Goal: Information Seeking & Learning: Find specific fact

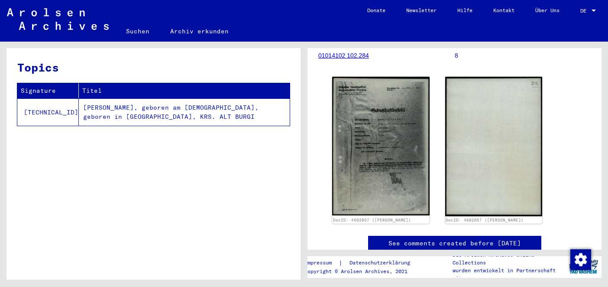
scroll to position [146, 0]
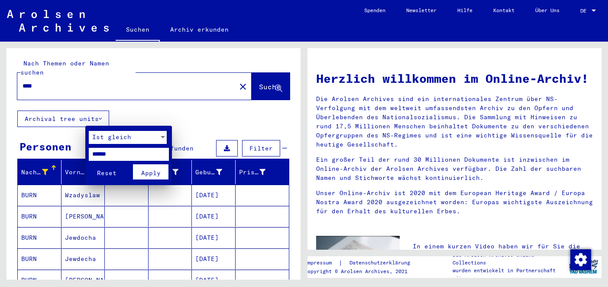
scroll to position [40, 0]
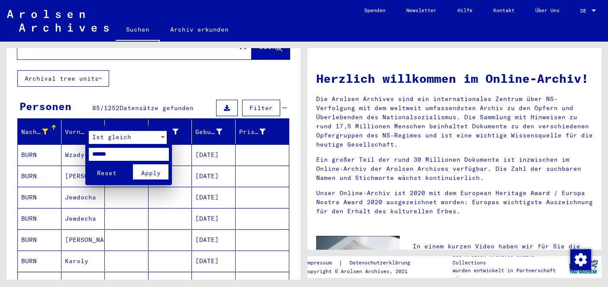
type input "******"
click at [147, 175] on span "Apply" at bounding box center [150, 173] width 19 height 8
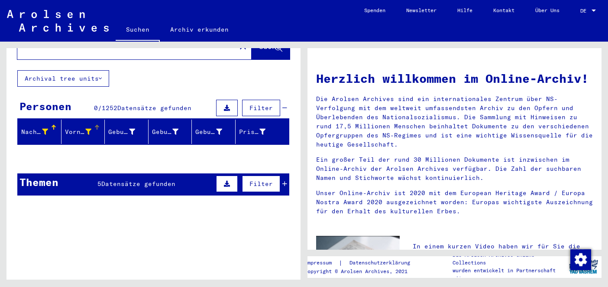
click at [122, 180] on span "Datensätze gefunden" at bounding box center [138, 184] width 74 height 8
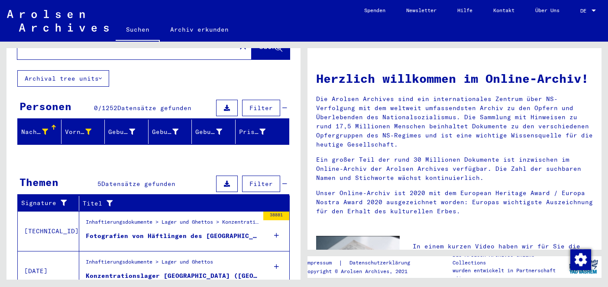
click at [156, 231] on div "Fotografien von Häftlingen des [GEOGRAPHIC_DATA]" at bounding box center [172, 235] width 173 height 9
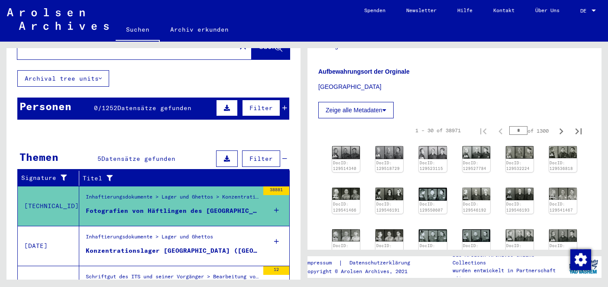
scroll to position [330, 0]
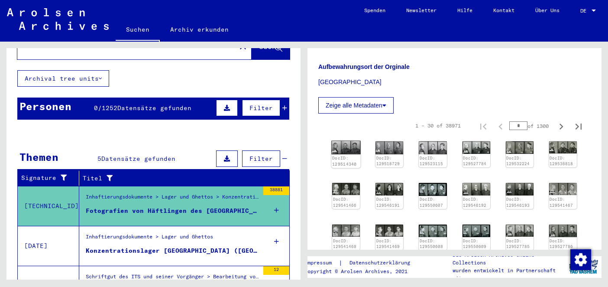
click at [347, 141] on img at bounding box center [345, 147] width 29 height 13
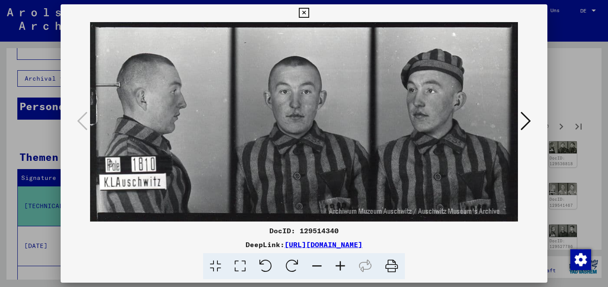
click at [525, 120] on icon at bounding box center [526, 120] width 10 height 21
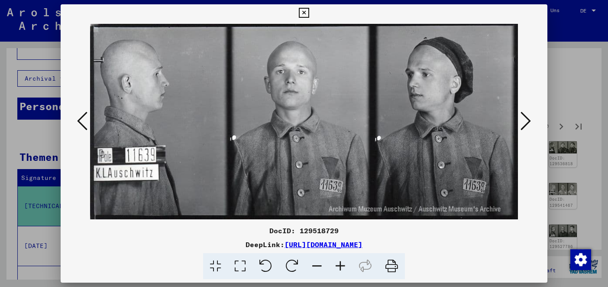
click at [525, 120] on icon at bounding box center [526, 120] width 10 height 21
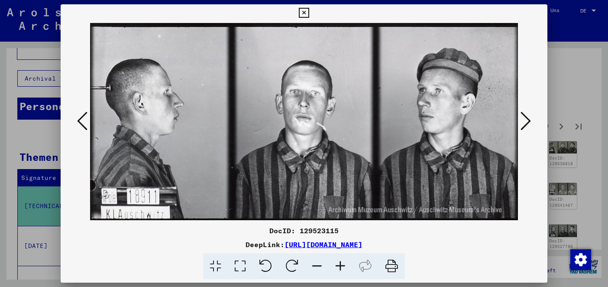
click at [525, 120] on icon at bounding box center [526, 120] width 10 height 21
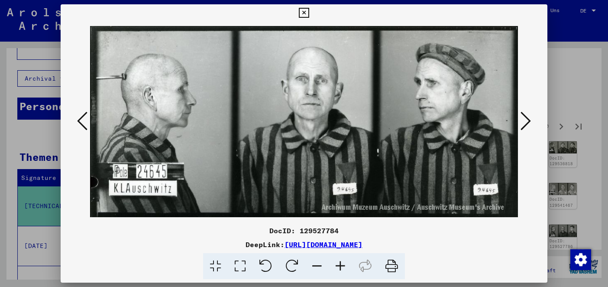
click at [525, 120] on icon at bounding box center [526, 120] width 10 height 21
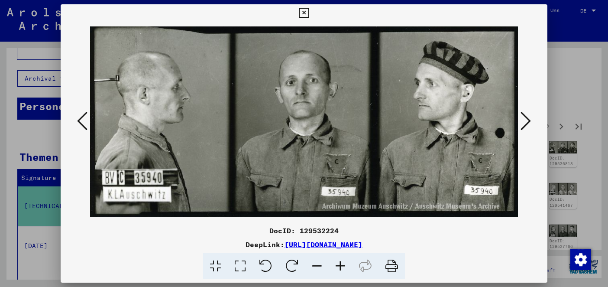
click at [525, 120] on icon at bounding box center [526, 120] width 10 height 21
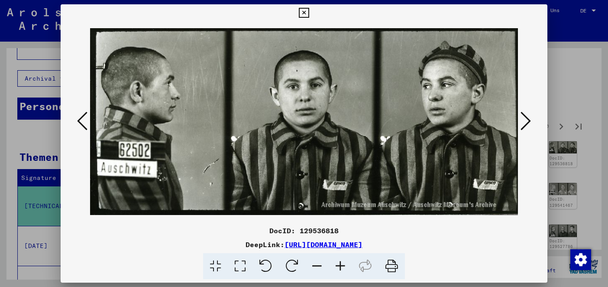
click at [525, 120] on icon at bounding box center [526, 120] width 10 height 21
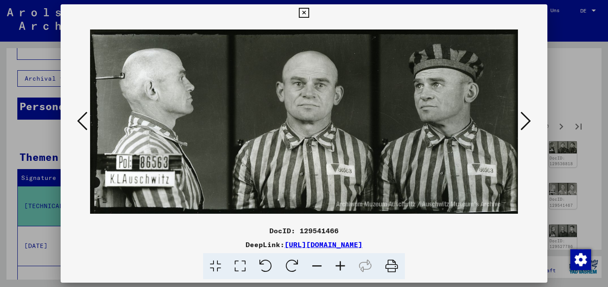
click at [525, 120] on icon at bounding box center [526, 120] width 10 height 21
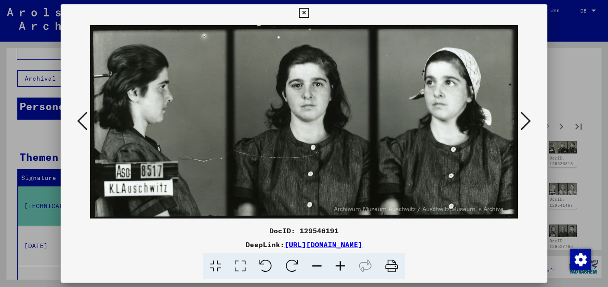
click at [525, 120] on icon at bounding box center [526, 120] width 10 height 21
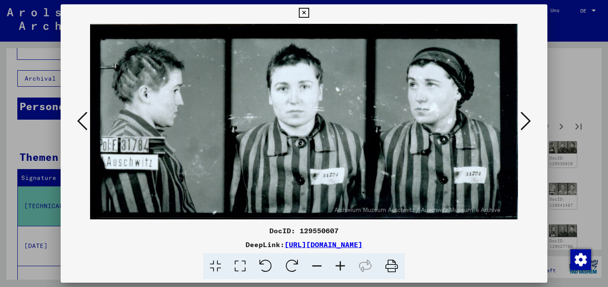
click at [525, 120] on icon at bounding box center [526, 120] width 10 height 21
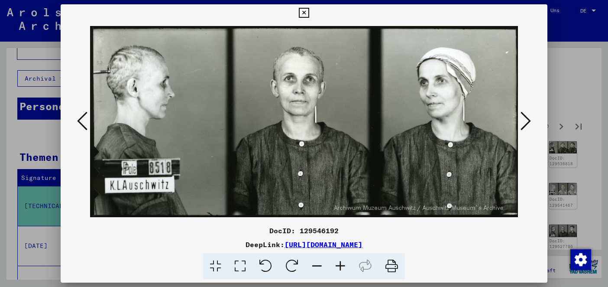
click at [525, 120] on icon at bounding box center [526, 120] width 10 height 21
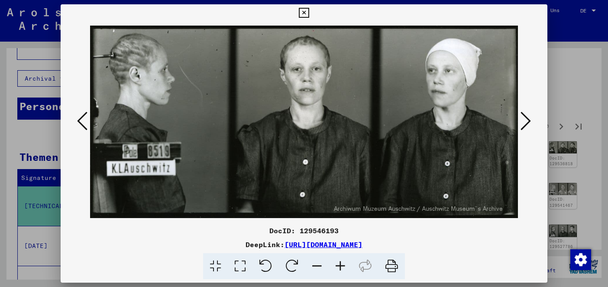
click at [525, 120] on icon at bounding box center [526, 120] width 10 height 21
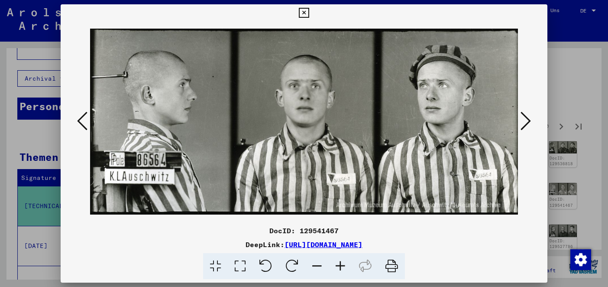
click at [525, 120] on icon at bounding box center [526, 120] width 10 height 21
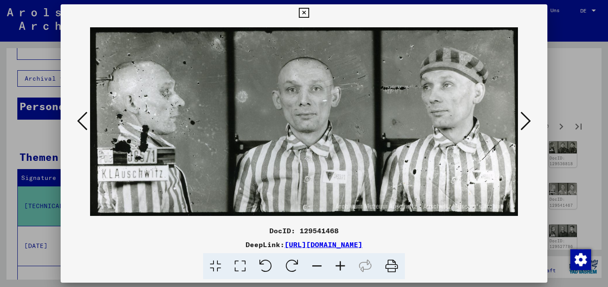
click at [525, 120] on icon at bounding box center [526, 120] width 10 height 21
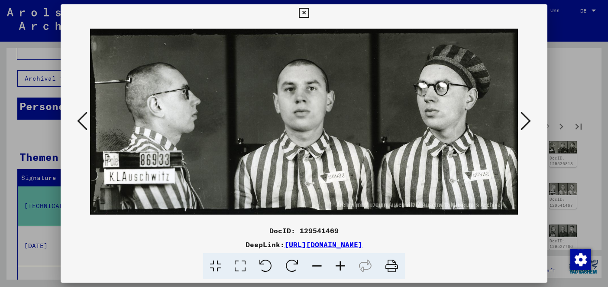
click at [525, 120] on icon at bounding box center [526, 120] width 10 height 21
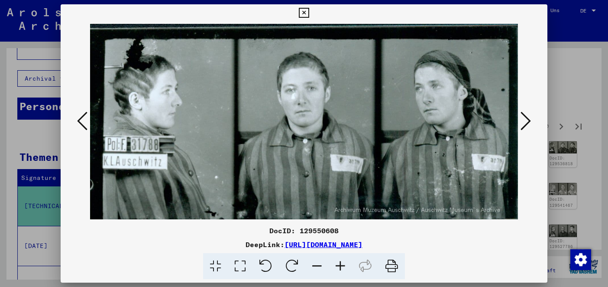
click at [525, 120] on icon at bounding box center [526, 120] width 10 height 21
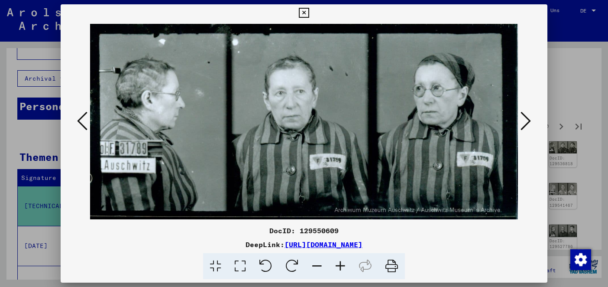
click at [525, 120] on icon at bounding box center [526, 120] width 10 height 21
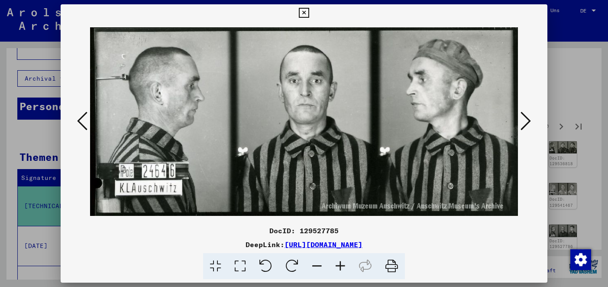
click at [525, 120] on icon at bounding box center [526, 120] width 10 height 21
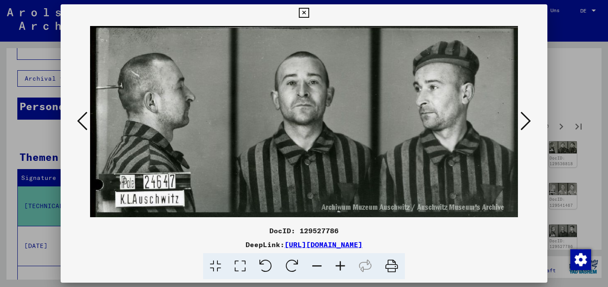
click at [525, 120] on icon at bounding box center [526, 120] width 10 height 21
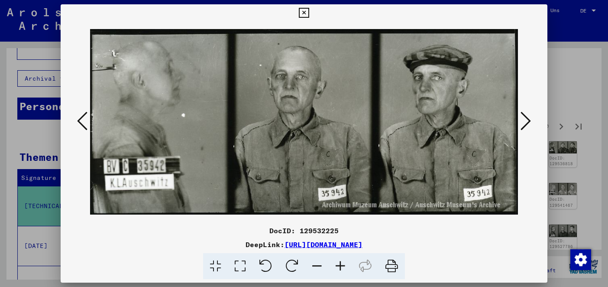
click at [525, 120] on icon at bounding box center [526, 120] width 10 height 21
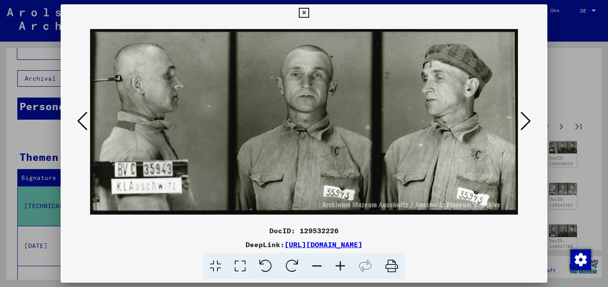
click at [525, 120] on icon at bounding box center [526, 120] width 10 height 21
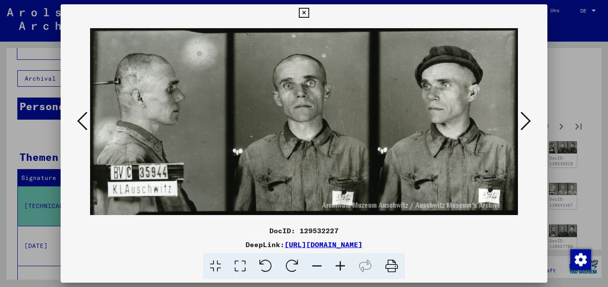
click at [525, 120] on icon at bounding box center [526, 120] width 10 height 21
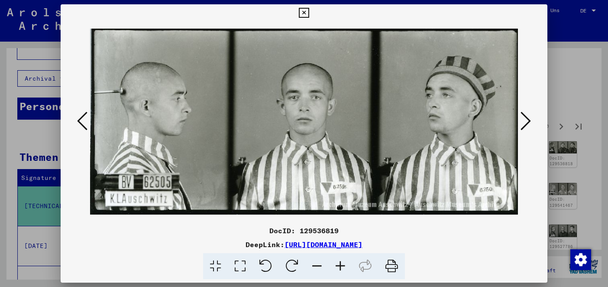
click at [525, 120] on icon at bounding box center [526, 120] width 10 height 21
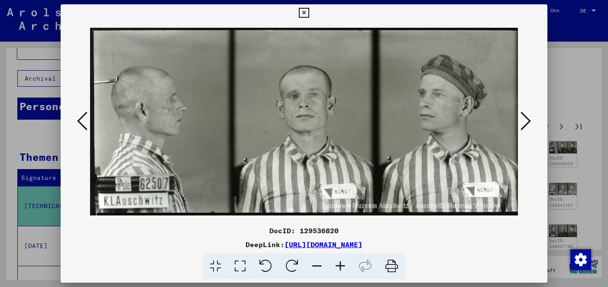
click at [525, 120] on icon at bounding box center [526, 120] width 10 height 21
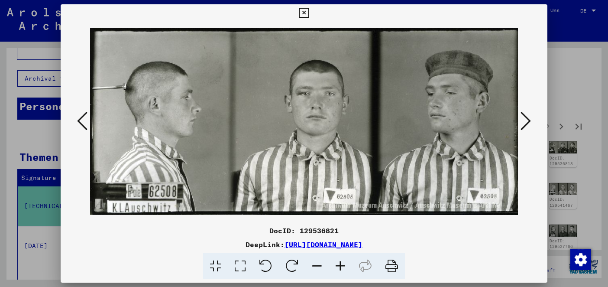
click at [525, 120] on icon at bounding box center [526, 120] width 10 height 21
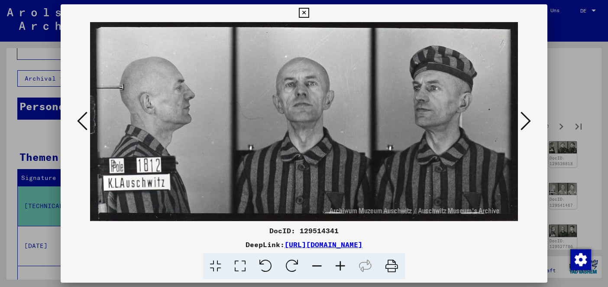
click at [525, 120] on icon at bounding box center [526, 120] width 10 height 21
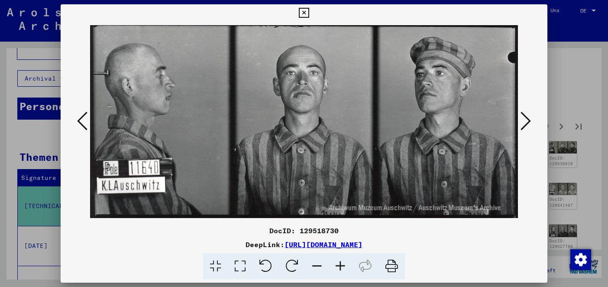
click at [525, 120] on icon at bounding box center [526, 120] width 10 height 21
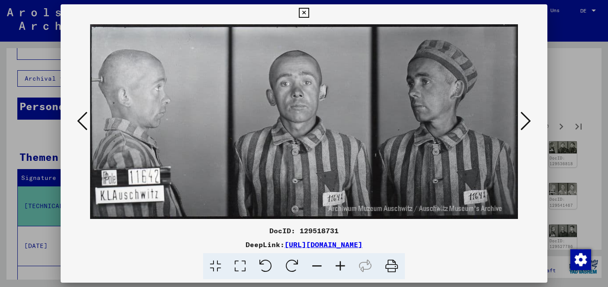
click at [525, 120] on icon at bounding box center [526, 120] width 10 height 21
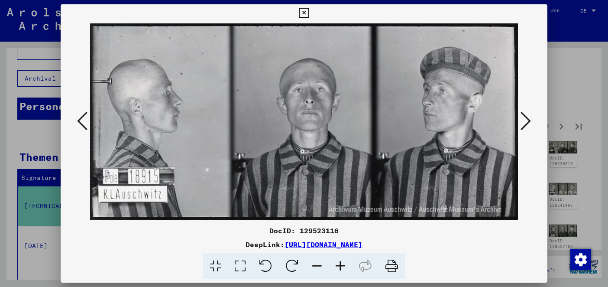
click at [525, 120] on icon at bounding box center [526, 120] width 10 height 21
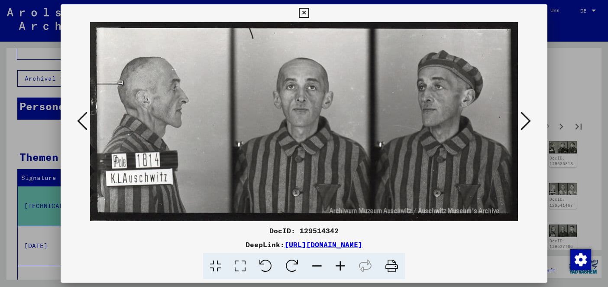
click at [525, 120] on icon at bounding box center [526, 120] width 10 height 21
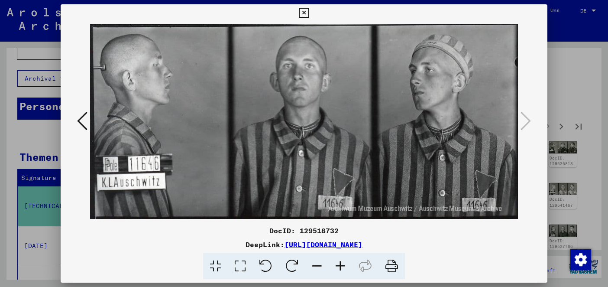
click at [305, 13] on icon at bounding box center [304, 13] width 10 height 10
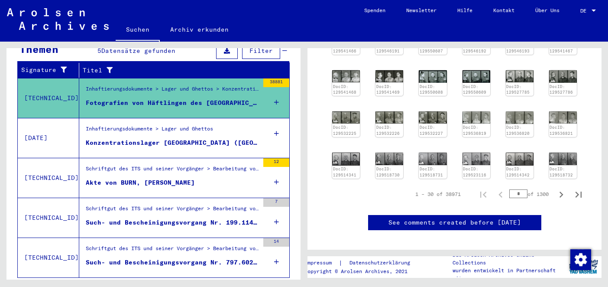
scroll to position [149, 0]
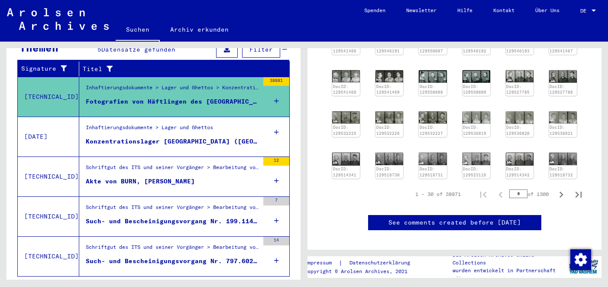
click at [158, 177] on div "Akte von BURN, [PERSON_NAME]" at bounding box center [140, 181] width 109 height 9
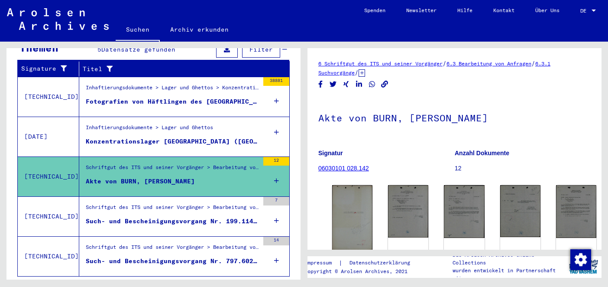
click at [183, 217] on div "Such- und Bescheinigungsvorgang Nr. 199.114 für [PERSON_NAME]" at bounding box center [172, 221] width 173 height 9
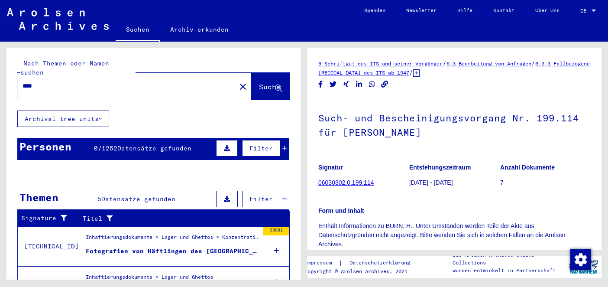
click at [78, 81] on input "****" at bounding box center [127, 85] width 208 height 9
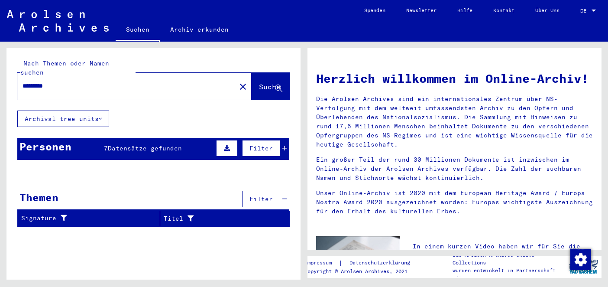
click at [114, 144] on div "Personen 7 Datensätze gefunden Filter" at bounding box center [153, 149] width 272 height 22
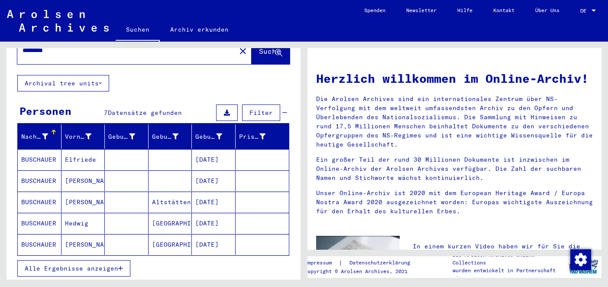
scroll to position [37, 0]
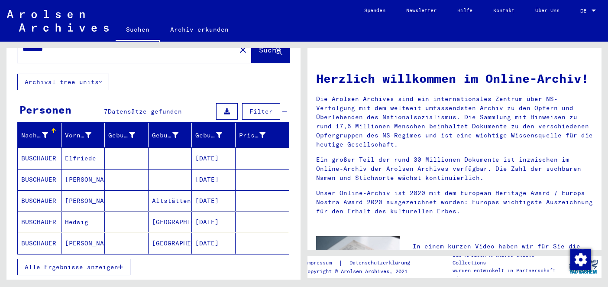
click at [81, 263] on span "Alle Ergebnisse anzeigen" at bounding box center [72, 267] width 94 height 8
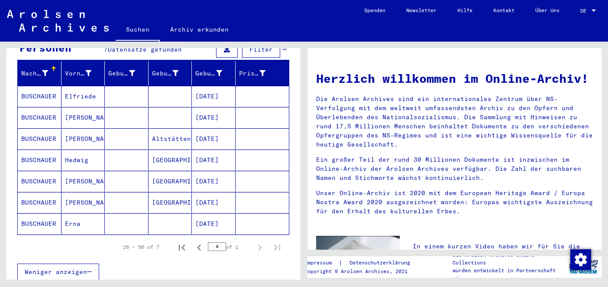
scroll to position [0, 0]
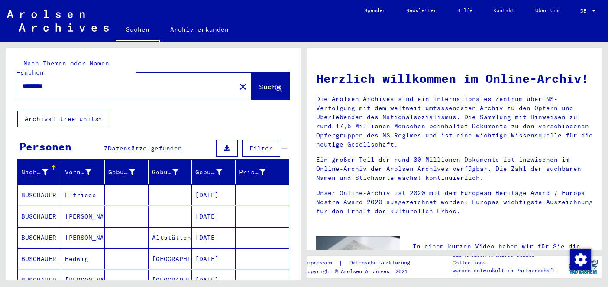
click at [135, 81] on input "*********" at bounding box center [124, 85] width 203 height 9
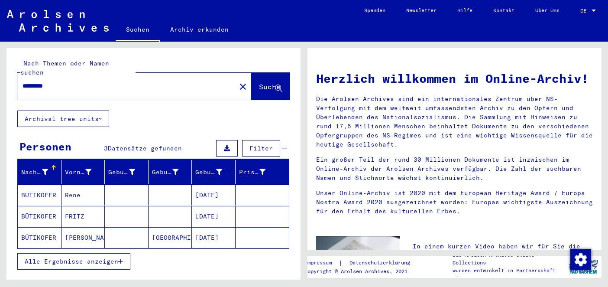
click at [74, 257] on span "Alle Ergebnisse anzeigen" at bounding box center [72, 261] width 94 height 8
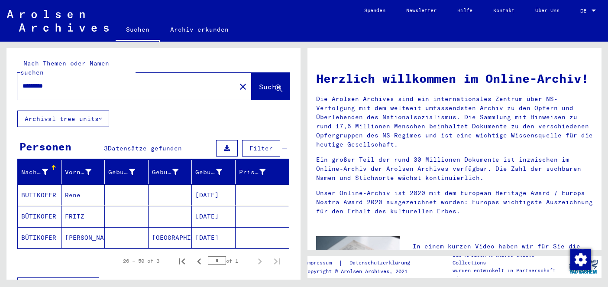
click at [75, 95] on div "Nach Themen oder Namen suchen ********* close Suche" at bounding box center [153, 79] width 294 height 62
click at [62, 81] on input "*********" at bounding box center [124, 85] width 203 height 9
type input "*****"
click at [273, 82] on span "Suche" at bounding box center [270, 86] width 22 height 9
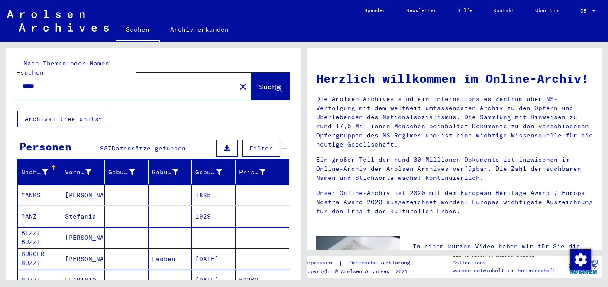
click at [45, 169] on icon at bounding box center [45, 172] width 6 height 6
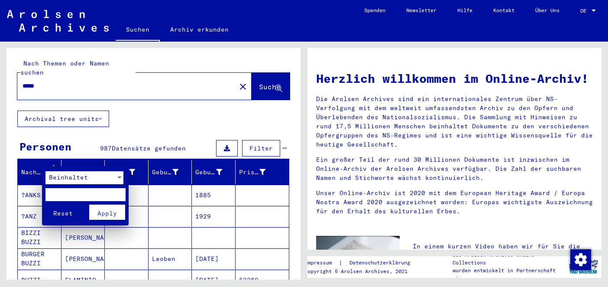
click at [58, 181] on span "Beinhaltet" at bounding box center [68, 177] width 39 height 8
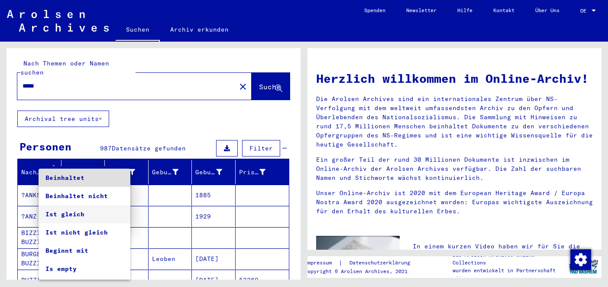
click at [62, 210] on span "Ist gleich" at bounding box center [84, 214] width 78 height 18
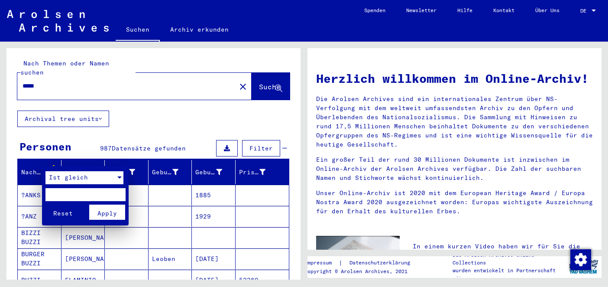
click at [63, 195] on input "text" at bounding box center [85, 194] width 80 height 13
type input "*****"
click at [110, 217] on button "Apply" at bounding box center [107, 211] width 36 height 15
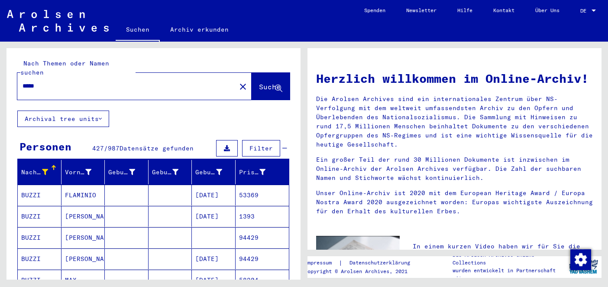
click at [32, 81] on input "*****" at bounding box center [124, 85] width 203 height 9
click at [252, 73] on button "Suche" at bounding box center [271, 86] width 38 height 27
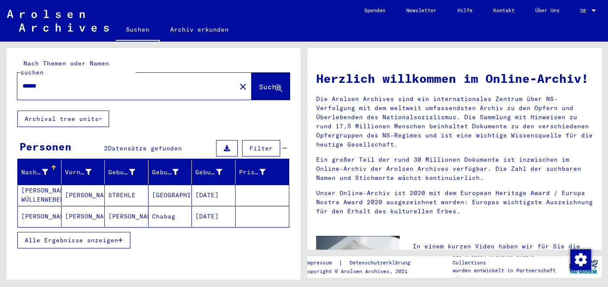
click at [66, 236] on span "Alle Ergebnisse anzeigen" at bounding box center [72, 240] width 94 height 8
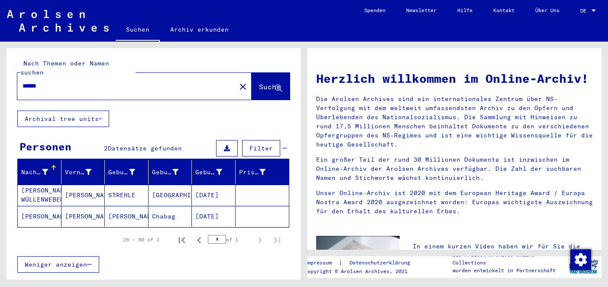
click at [122, 207] on mat-cell "[PERSON_NAME]" at bounding box center [127, 216] width 44 height 21
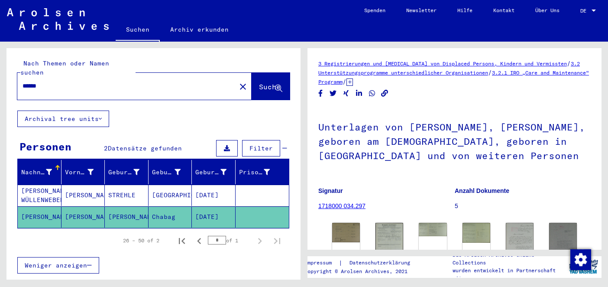
click at [353, 81] on icon at bounding box center [350, 81] width 6 height 7
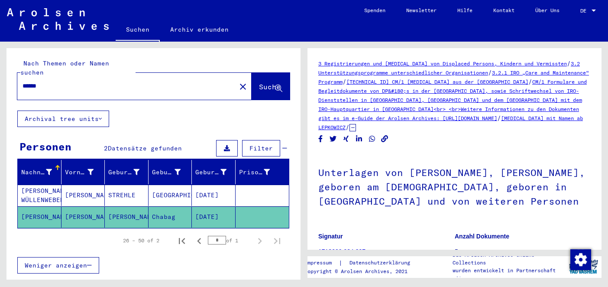
click at [94, 81] on div "******" at bounding box center [124, 85] width 214 height 19
click at [33, 76] on div "******" at bounding box center [124, 85] width 214 height 19
click at [33, 81] on input "******" at bounding box center [127, 85] width 208 height 9
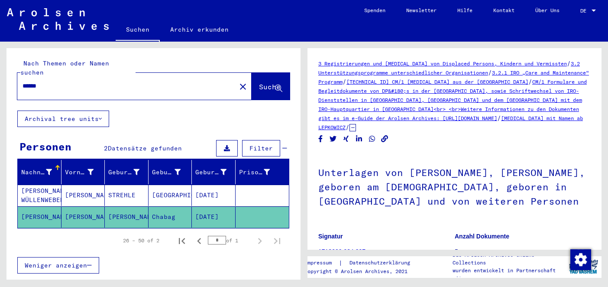
click at [33, 81] on input "******" at bounding box center [127, 85] width 208 height 9
type input "********"
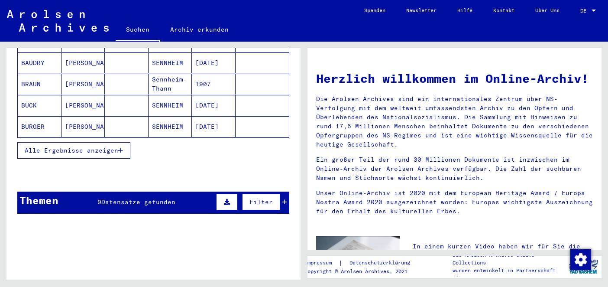
scroll to position [156, 0]
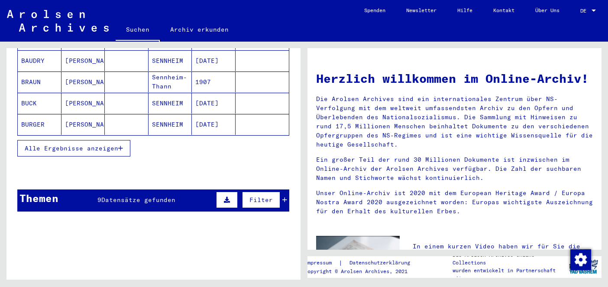
click at [147, 196] on span "Datensätze gefunden" at bounding box center [138, 200] width 74 height 8
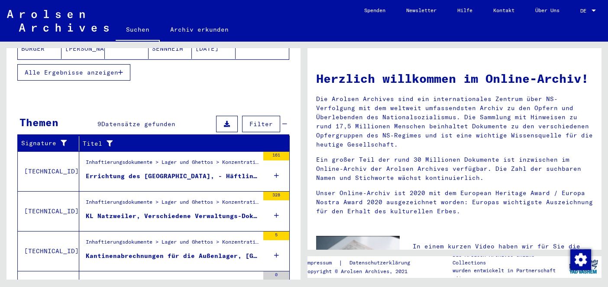
scroll to position [233, 0]
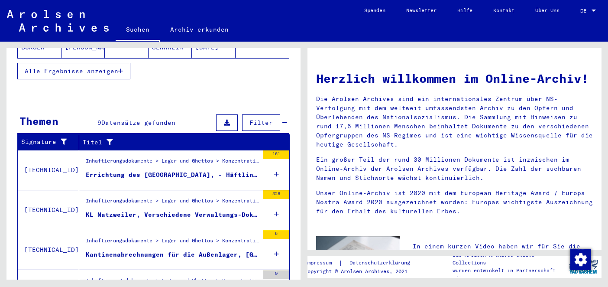
click at [190, 170] on div "Errichtung des [GEOGRAPHIC_DATA], - Häftlingseinsatz verschiedene Kommandos, - …" at bounding box center [172, 174] width 173 height 9
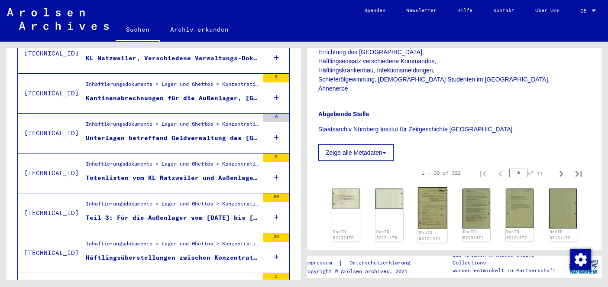
scroll to position [260, 0]
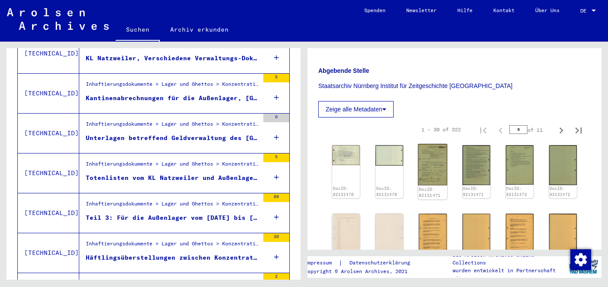
click at [429, 168] on img at bounding box center [432, 164] width 29 height 41
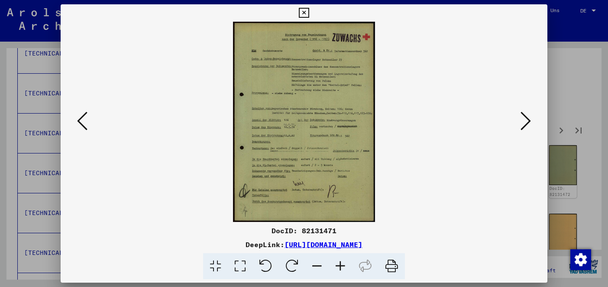
click at [506, 130] on img at bounding box center [304, 122] width 428 height 200
click at [517, 118] on img at bounding box center [304, 122] width 428 height 200
click at [528, 118] on icon at bounding box center [526, 120] width 10 height 21
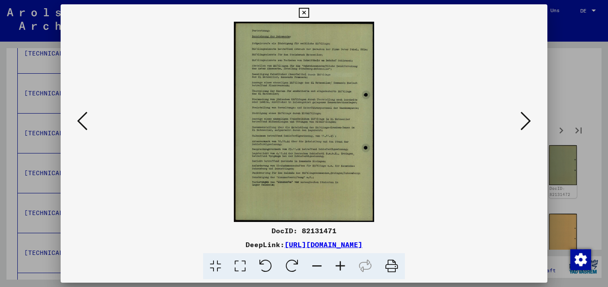
click at [528, 118] on icon at bounding box center [526, 120] width 10 height 21
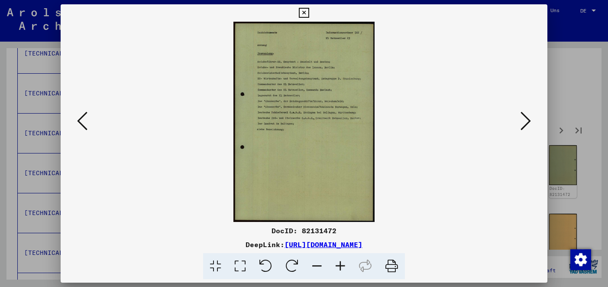
click at [528, 118] on icon at bounding box center [526, 120] width 10 height 21
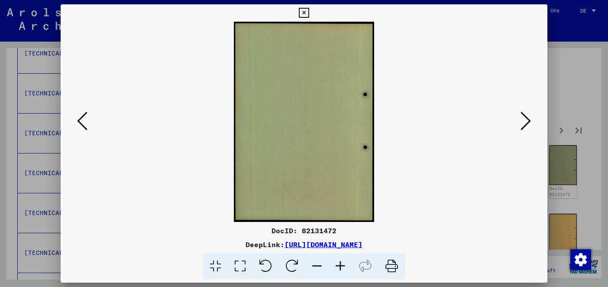
click at [528, 118] on icon at bounding box center [526, 120] width 10 height 21
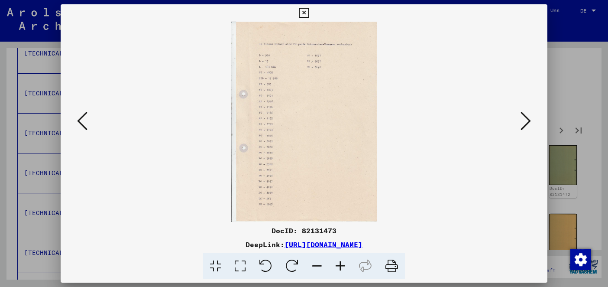
click at [528, 118] on icon at bounding box center [526, 120] width 10 height 21
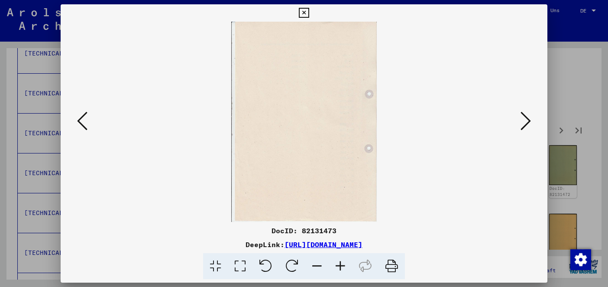
click at [528, 118] on icon at bounding box center [526, 120] width 10 height 21
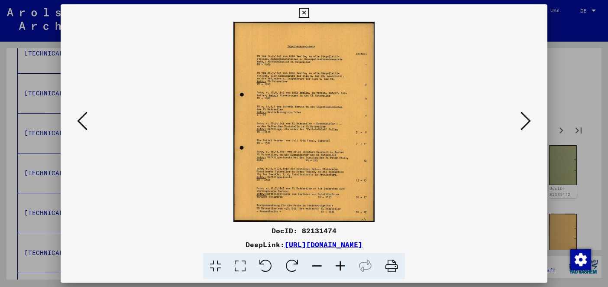
click at [525, 122] on icon at bounding box center [526, 120] width 10 height 21
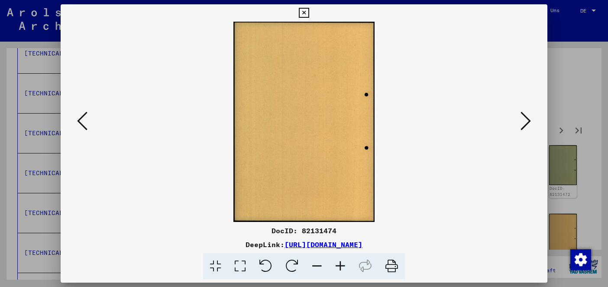
click at [525, 122] on icon at bounding box center [526, 120] width 10 height 21
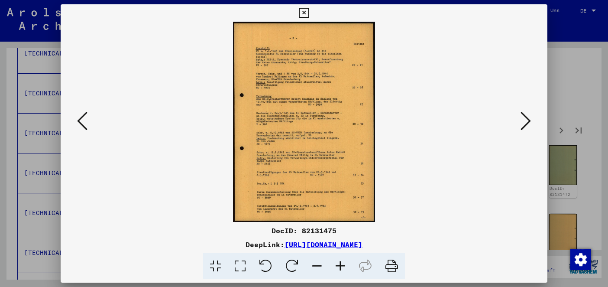
click at [525, 122] on icon at bounding box center [526, 120] width 10 height 21
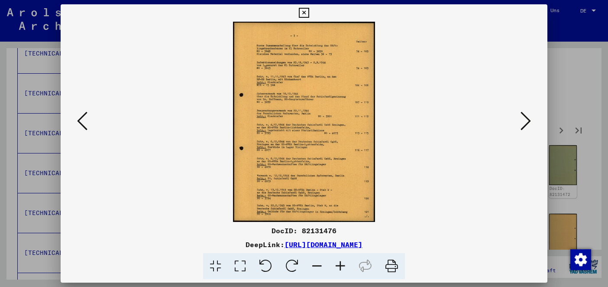
click at [84, 122] on icon at bounding box center [82, 120] width 10 height 21
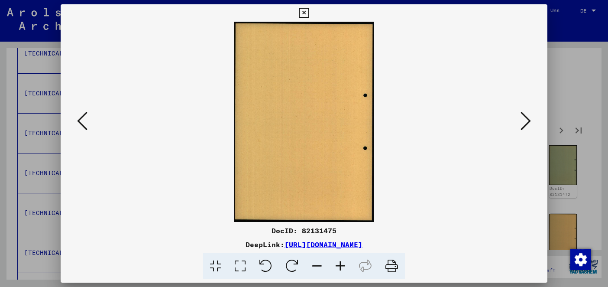
click at [84, 117] on icon at bounding box center [82, 120] width 10 height 21
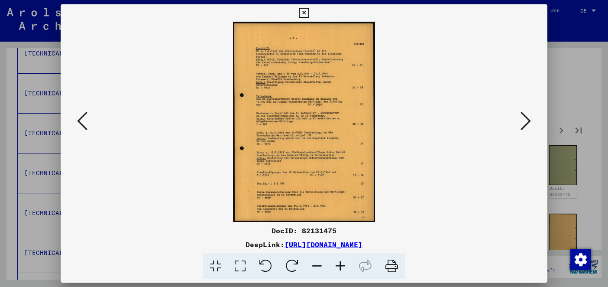
click at [522, 117] on icon at bounding box center [526, 120] width 10 height 21
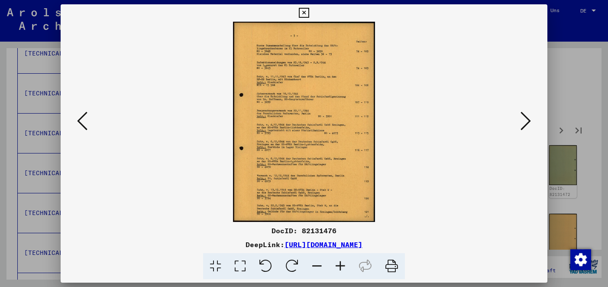
click at [522, 117] on icon at bounding box center [526, 120] width 10 height 21
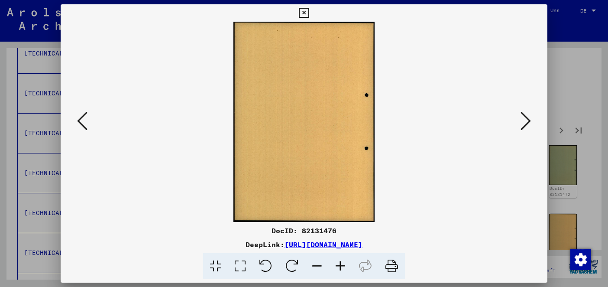
click at [522, 117] on icon at bounding box center [526, 120] width 10 height 21
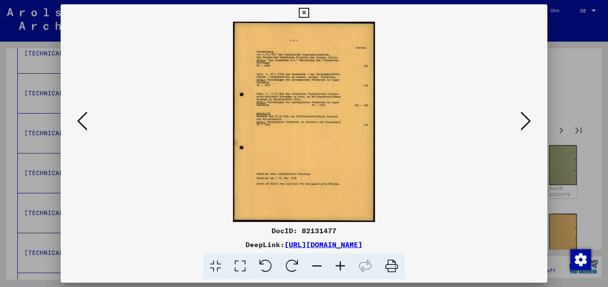
click at [522, 117] on icon at bounding box center [526, 120] width 10 height 21
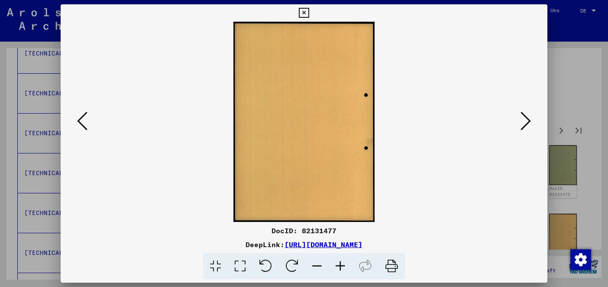
click at [522, 117] on icon at bounding box center [526, 120] width 10 height 21
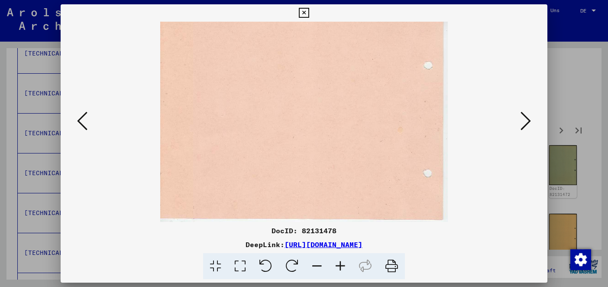
click at [522, 117] on icon at bounding box center [526, 120] width 10 height 21
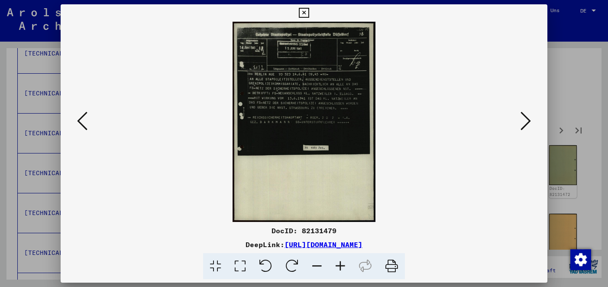
click at [522, 117] on icon at bounding box center [526, 120] width 10 height 21
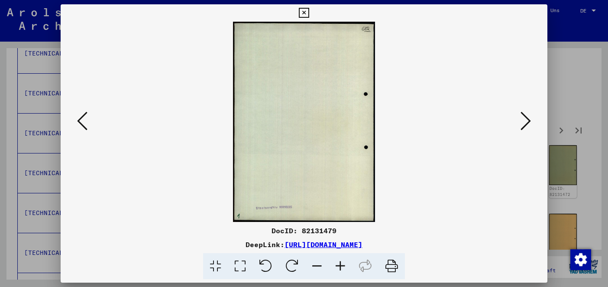
click at [522, 117] on icon at bounding box center [526, 120] width 10 height 21
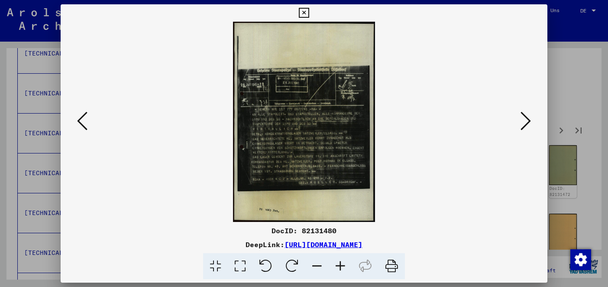
click at [522, 117] on icon at bounding box center [526, 120] width 10 height 21
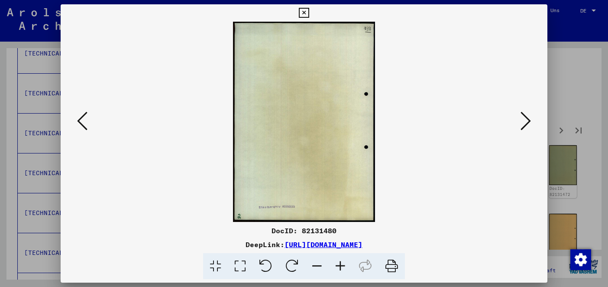
click at [522, 117] on icon at bounding box center [526, 120] width 10 height 21
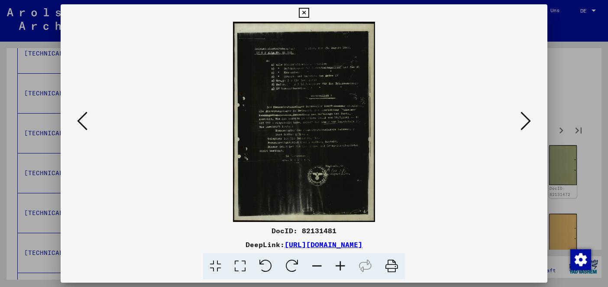
click at [522, 117] on icon at bounding box center [526, 120] width 10 height 21
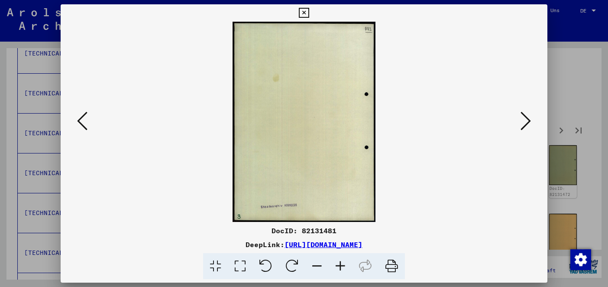
click at [522, 117] on icon at bounding box center [526, 120] width 10 height 21
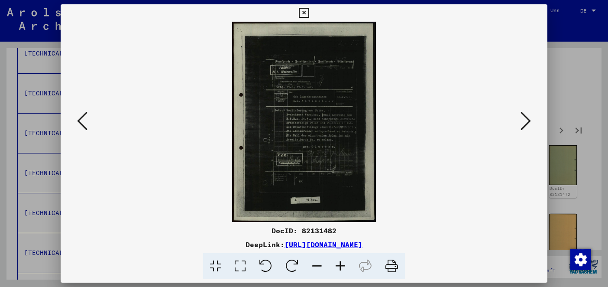
click at [522, 117] on icon at bounding box center [526, 120] width 10 height 21
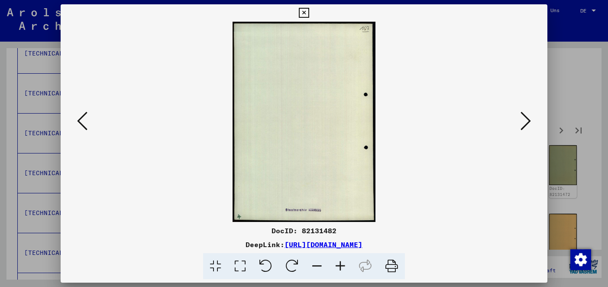
click at [522, 117] on icon at bounding box center [526, 120] width 10 height 21
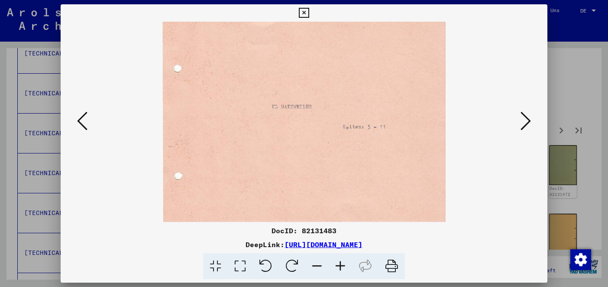
click at [522, 117] on icon at bounding box center [526, 120] width 10 height 21
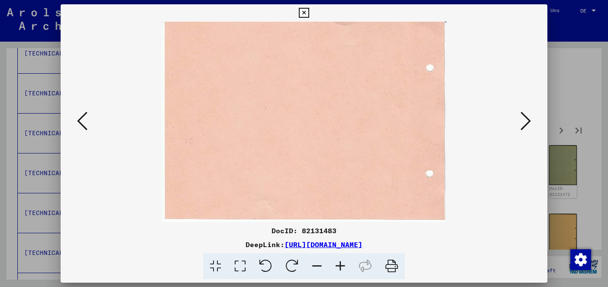
click at [522, 117] on icon at bounding box center [526, 120] width 10 height 21
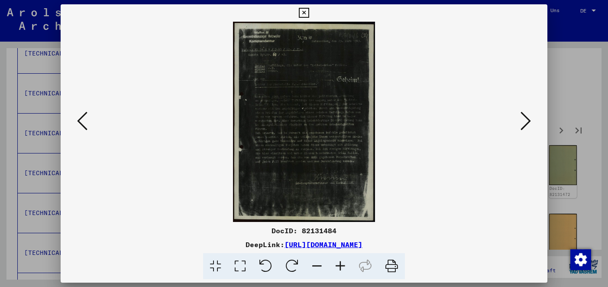
click at [522, 117] on icon at bounding box center [526, 120] width 10 height 21
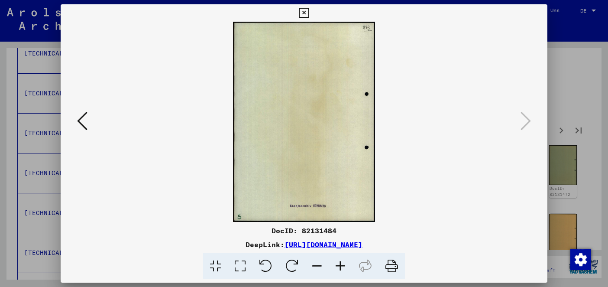
click at [305, 12] on icon at bounding box center [304, 13] width 10 height 10
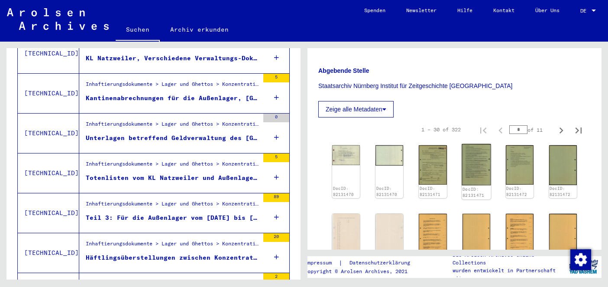
scroll to position [592, 0]
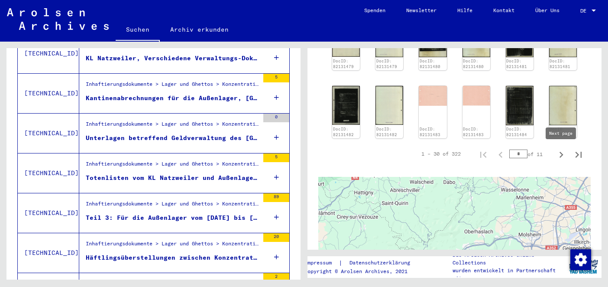
click at [565, 153] on icon "Next page" at bounding box center [561, 155] width 12 height 12
type input "*"
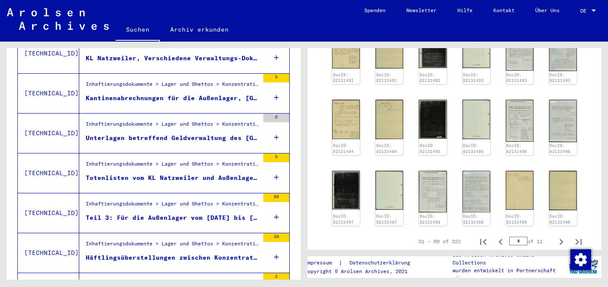
scroll to position [525, 0]
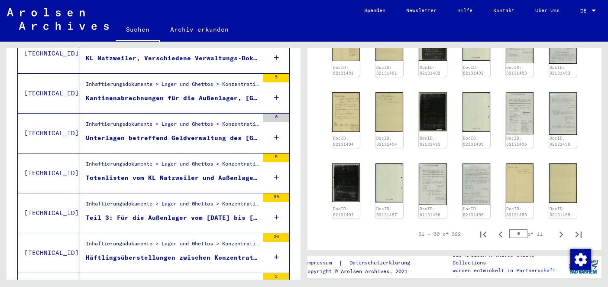
click at [517, 232] on input "*" at bounding box center [518, 233] width 18 height 9
type input "*"
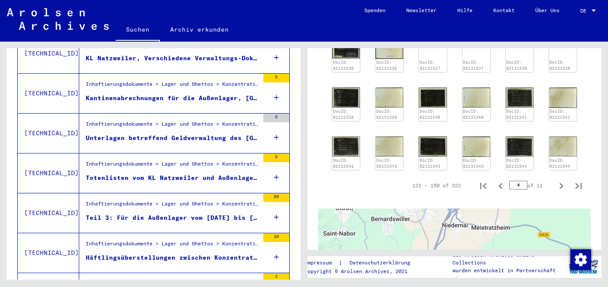
scroll to position [379, 0]
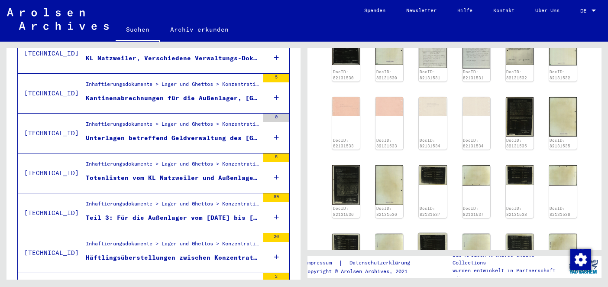
click at [437, 237] on img at bounding box center [432, 243] width 29 height 21
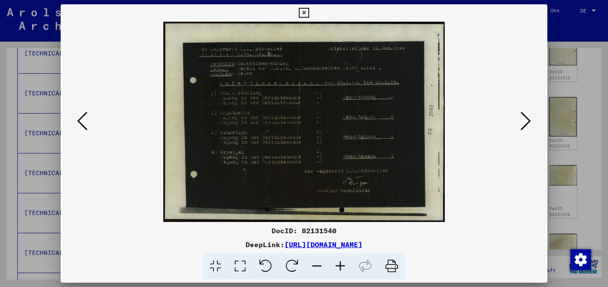
click at [522, 122] on icon at bounding box center [526, 120] width 10 height 21
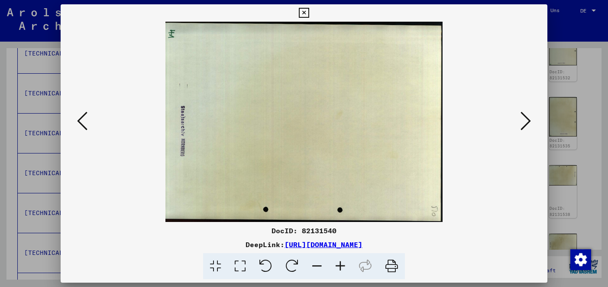
click at [522, 122] on icon at bounding box center [526, 120] width 10 height 21
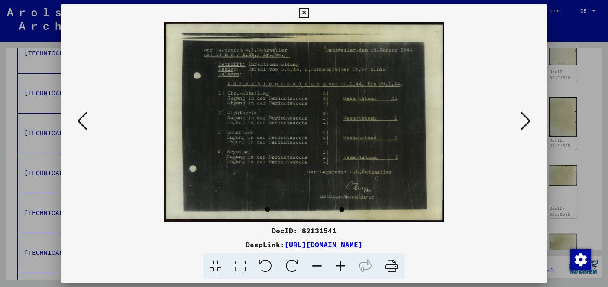
click at [522, 122] on icon at bounding box center [526, 120] width 10 height 21
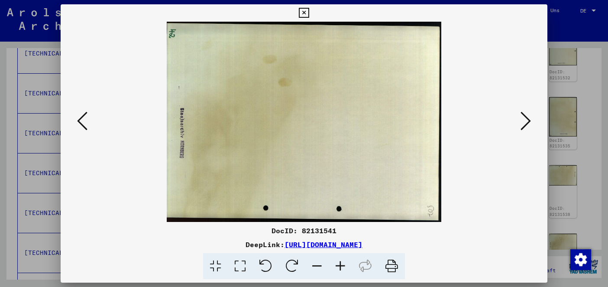
click at [522, 122] on icon at bounding box center [526, 120] width 10 height 21
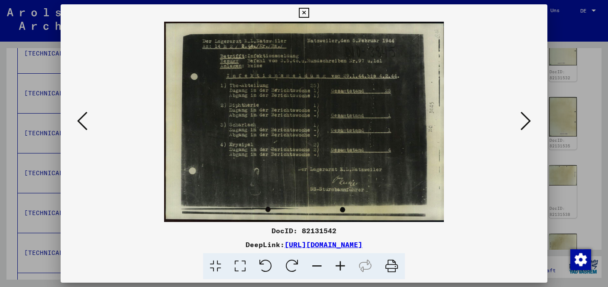
click at [306, 15] on icon at bounding box center [304, 13] width 10 height 10
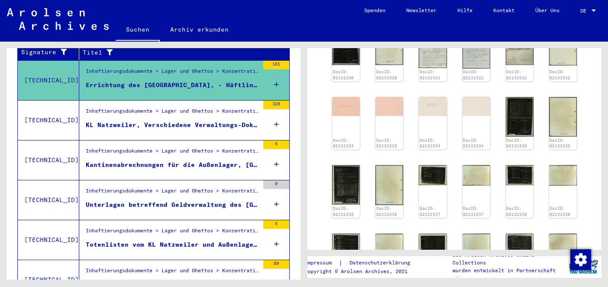
scroll to position [165, 0]
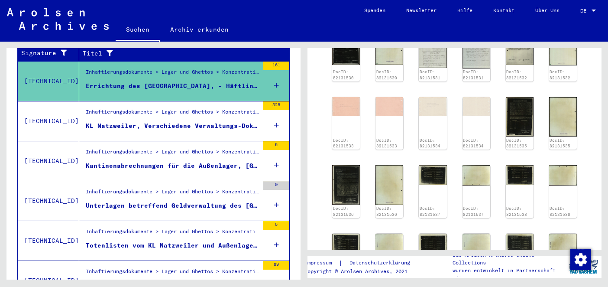
click at [153, 121] on div "KL Natzweiler, Verschiedene Verwaltungs-Dokumente der Kriegszeit; - I" at bounding box center [172, 125] width 173 height 9
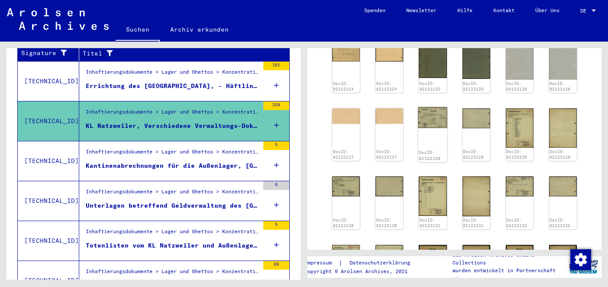
scroll to position [523, 0]
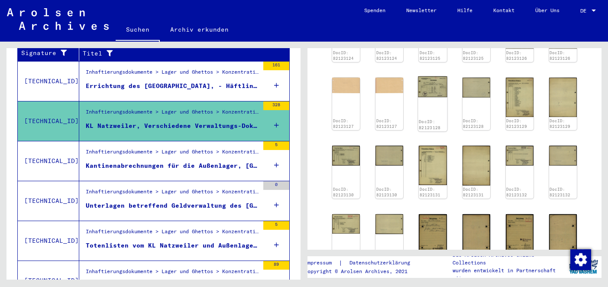
click at [422, 85] on img at bounding box center [432, 86] width 29 height 21
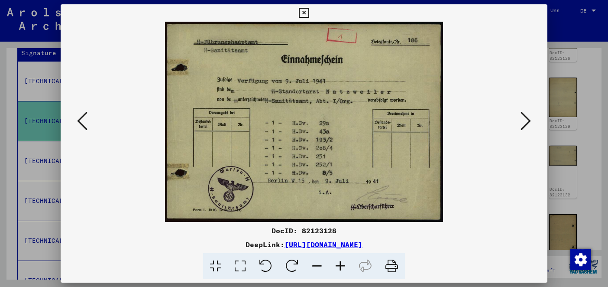
click at [300, 12] on icon at bounding box center [304, 13] width 10 height 10
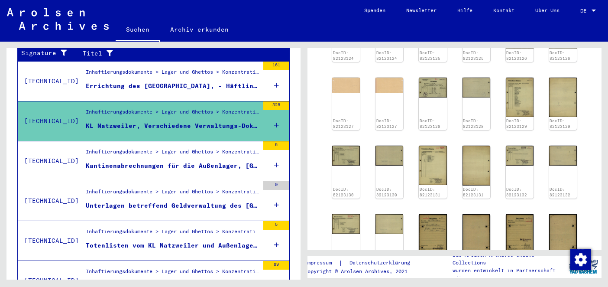
click at [171, 161] on div "Kantinenabrechnungen für die Außenlager, [GEOGRAPHIC_DATA], [GEOGRAPHIC_DATA] u…" at bounding box center [172, 165] width 173 height 9
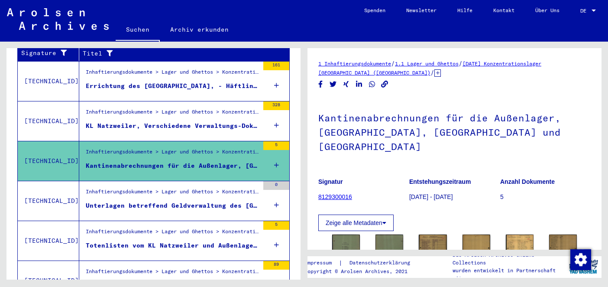
scroll to position [133, 0]
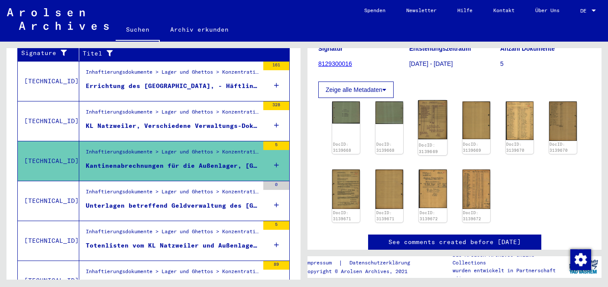
click at [432, 101] on img at bounding box center [432, 119] width 29 height 39
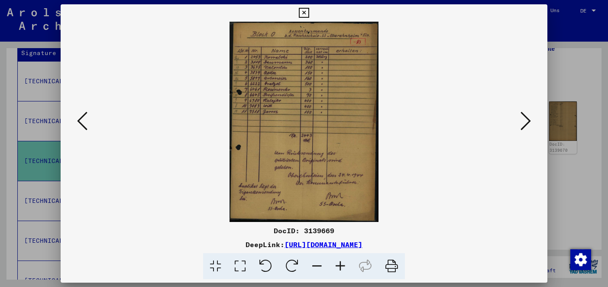
click at [527, 124] on icon at bounding box center [526, 120] width 10 height 21
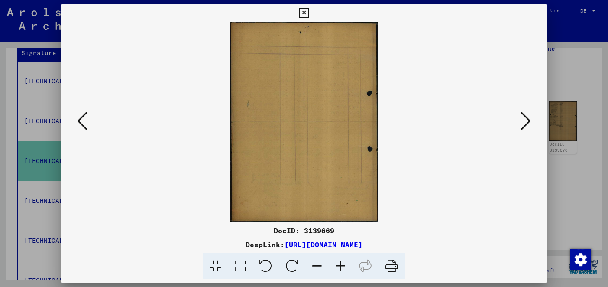
click at [527, 124] on icon at bounding box center [526, 120] width 10 height 21
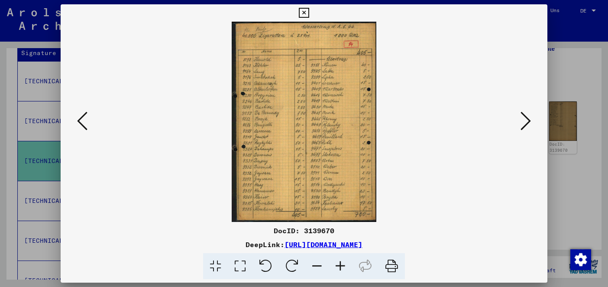
click at [527, 124] on icon at bounding box center [526, 120] width 10 height 21
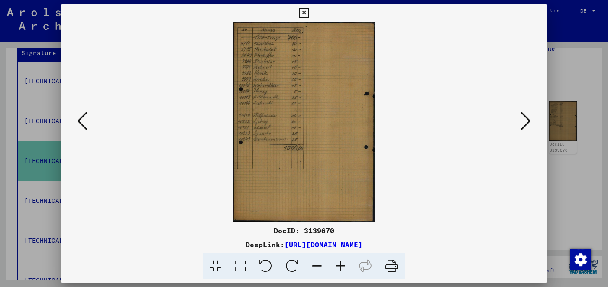
click at [527, 124] on icon at bounding box center [526, 120] width 10 height 21
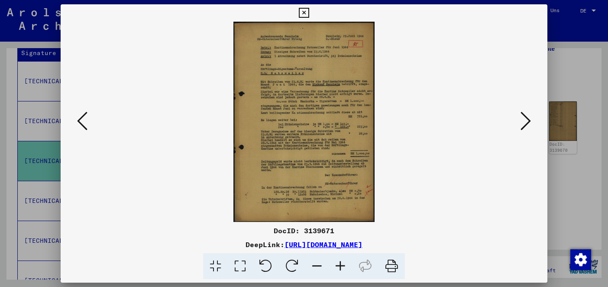
click at [527, 124] on icon at bounding box center [526, 120] width 10 height 21
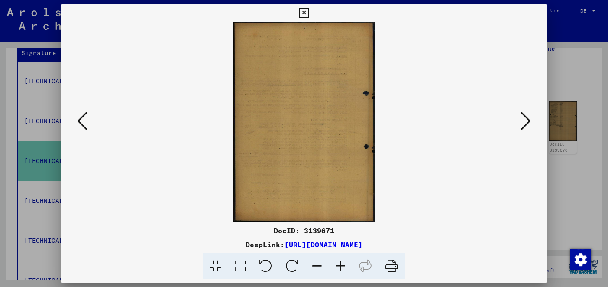
click at [527, 124] on icon at bounding box center [526, 120] width 10 height 21
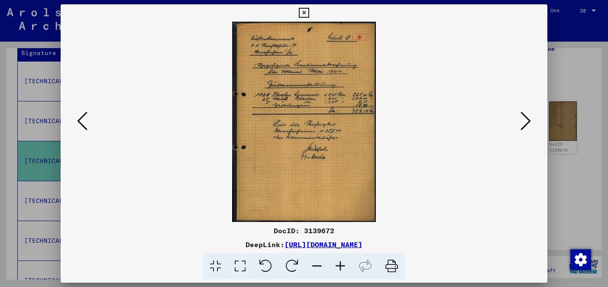
click at [527, 124] on icon at bounding box center [526, 120] width 10 height 21
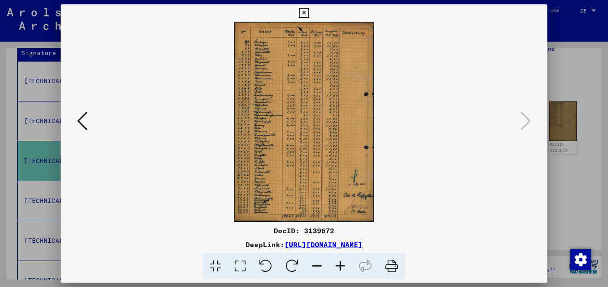
click at [299, 14] on icon at bounding box center [304, 13] width 10 height 10
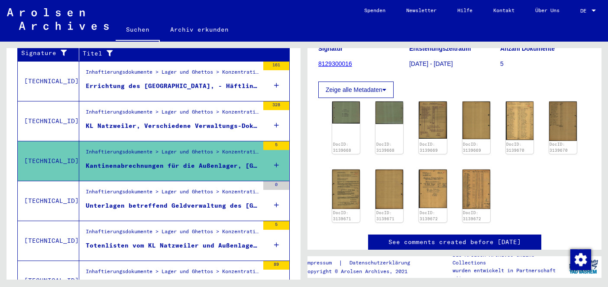
click at [175, 201] on div "Unterlagen betreffend Geldverwaltung des [GEOGRAPHIC_DATA]" at bounding box center [172, 205] width 173 height 9
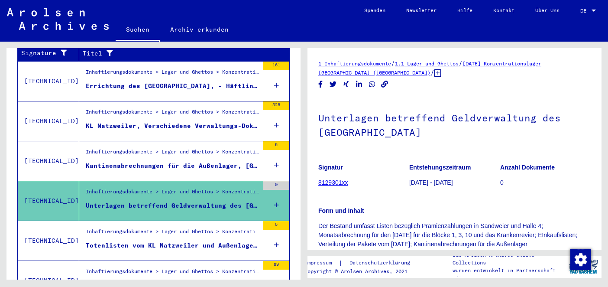
scroll to position [129, 0]
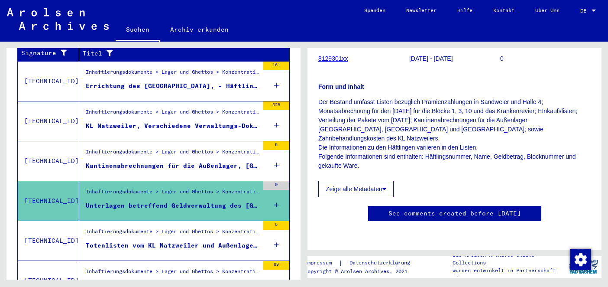
click at [163, 231] on figure "Inhaftierungsdokumente > Lager und Ghettos > Konzentrationslager [GEOGRAPHIC_DA…" at bounding box center [172, 233] width 173 height 13
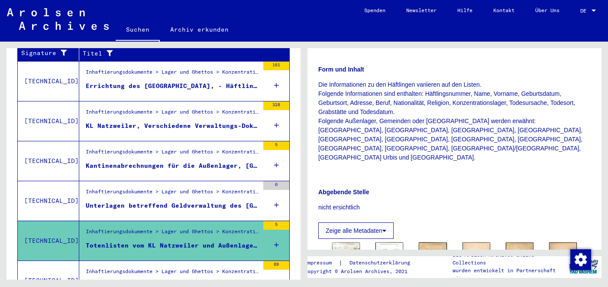
scroll to position [218, 0]
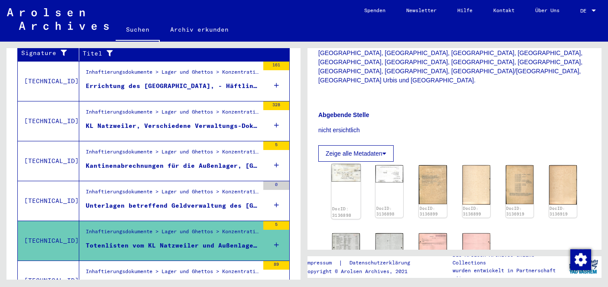
click at [349, 164] on img at bounding box center [345, 173] width 29 height 18
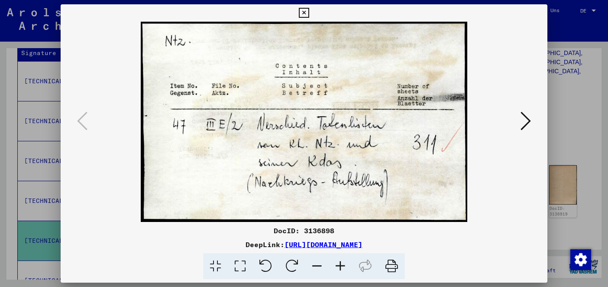
click at [530, 120] on icon at bounding box center [526, 120] width 10 height 21
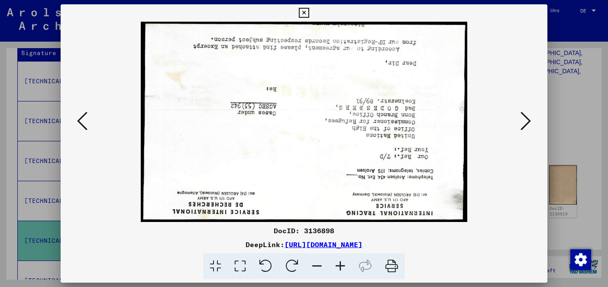
click at [530, 120] on icon at bounding box center [526, 120] width 10 height 21
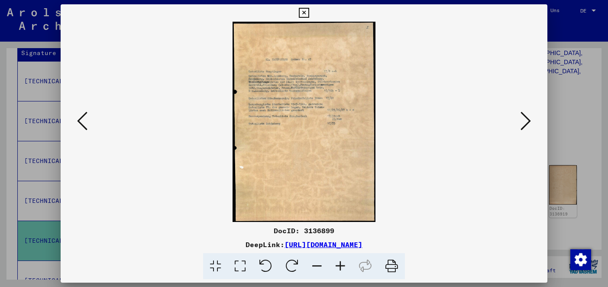
click at [530, 120] on icon at bounding box center [526, 120] width 10 height 21
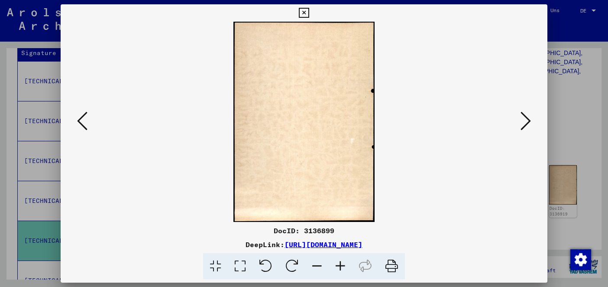
click at [530, 120] on icon at bounding box center [526, 120] width 10 height 21
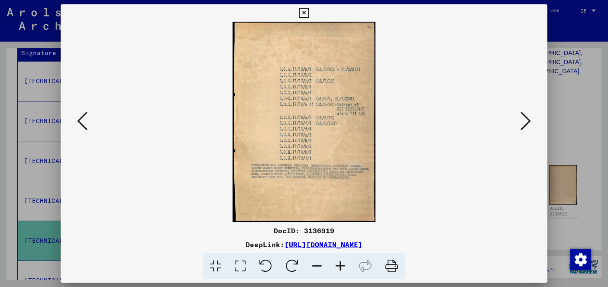
click at [530, 120] on icon at bounding box center [526, 120] width 10 height 21
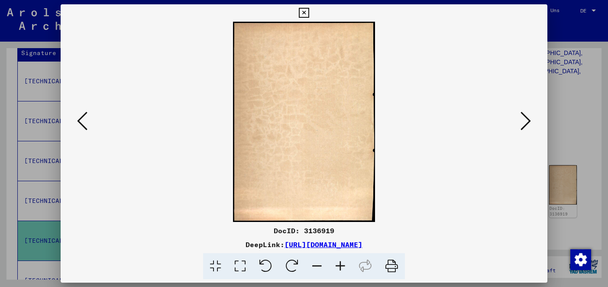
click at [530, 120] on icon at bounding box center [526, 120] width 10 height 21
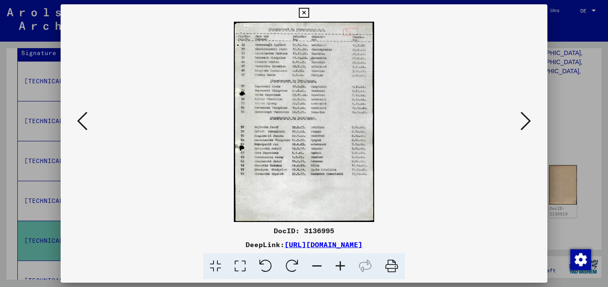
click at [530, 120] on icon at bounding box center [526, 120] width 10 height 21
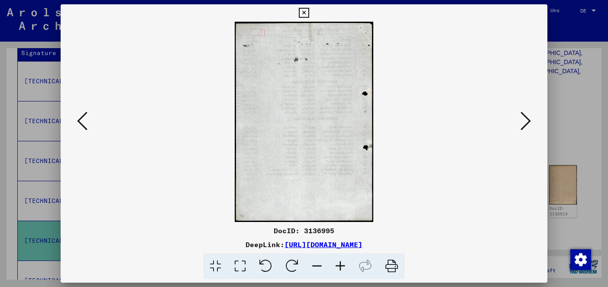
click at [530, 120] on icon at bounding box center [526, 120] width 10 height 21
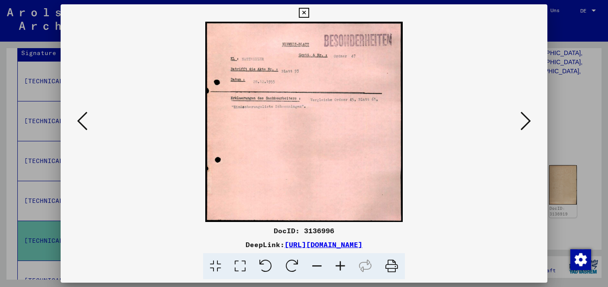
click at [530, 120] on icon at bounding box center [526, 120] width 10 height 21
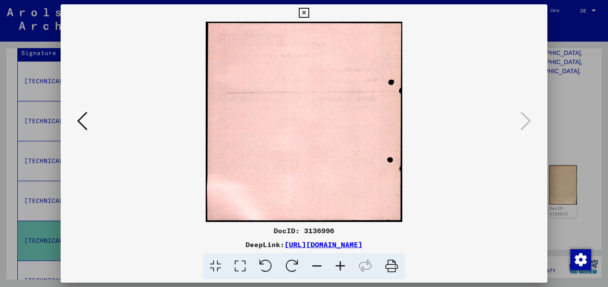
click at [298, 7] on button at bounding box center [303, 12] width 15 height 17
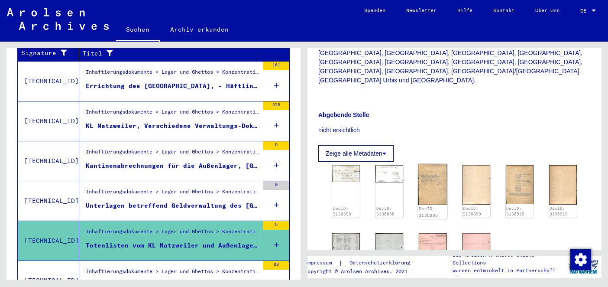
scroll to position [354, 0]
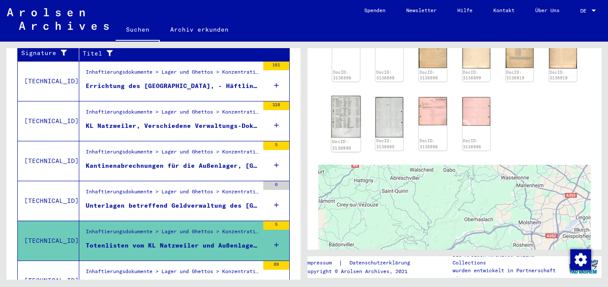
click at [347, 96] on img at bounding box center [345, 117] width 29 height 42
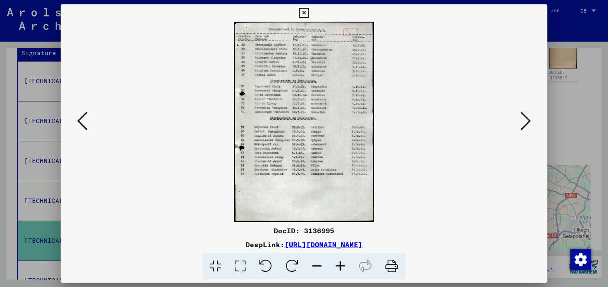
click at [300, 15] on icon at bounding box center [304, 13] width 10 height 10
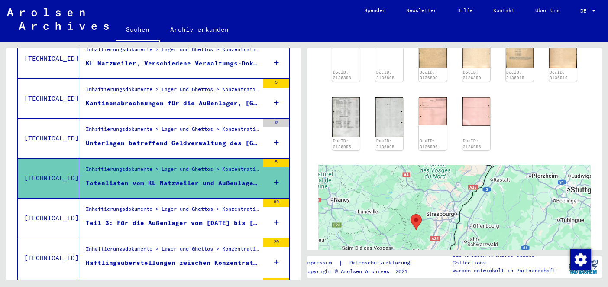
scroll to position [240, 0]
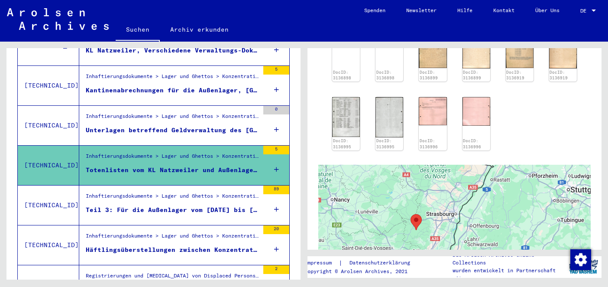
click at [188, 192] on div "Inhaftierungsdokumente > Lager und Ghettos > Konzentrationslager [GEOGRAPHIC_DA…" at bounding box center [172, 198] width 173 height 12
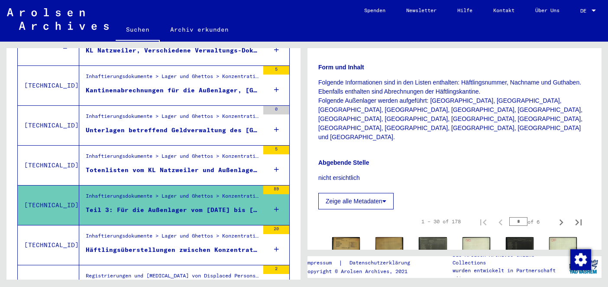
scroll to position [307, 0]
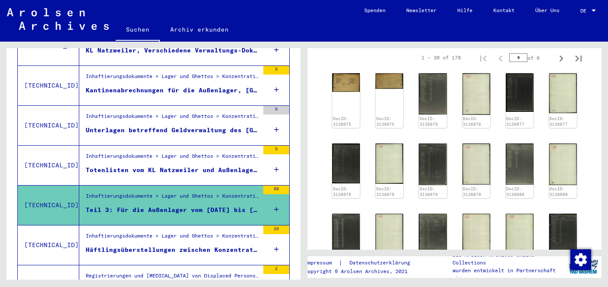
click at [191, 232] on div "Inhaftierungsdokumente > Lager und Ghettos > Konzentrationslager [GEOGRAPHIC_DA…" at bounding box center [172, 238] width 173 height 12
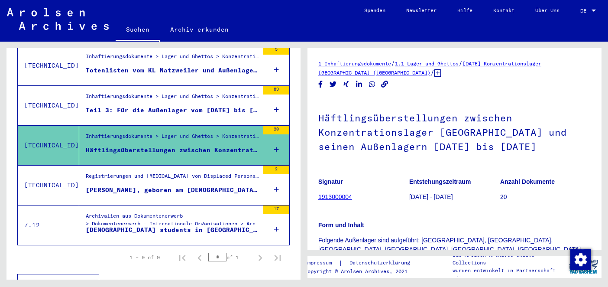
scroll to position [343, 0]
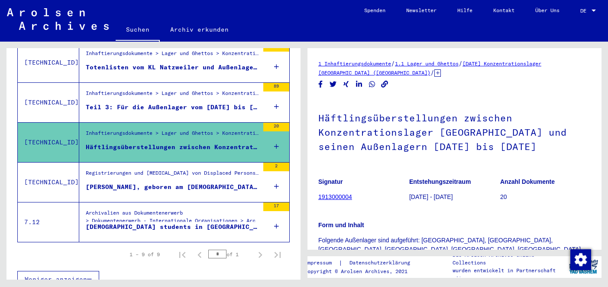
click at [185, 226] on figure "[DEMOGRAPHIC_DATA] students in [GEOGRAPHIC_DATA], 1944" at bounding box center [172, 228] width 173 height 13
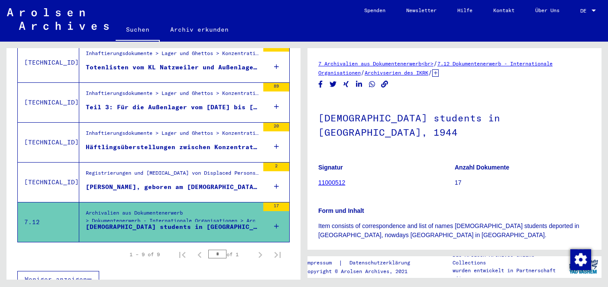
scroll to position [118, 0]
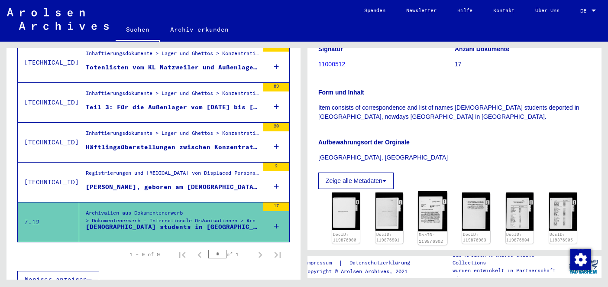
click at [433, 203] on img at bounding box center [432, 211] width 29 height 40
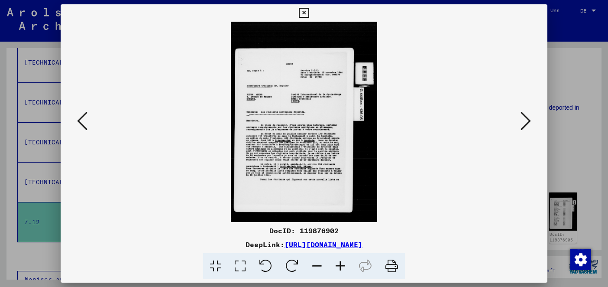
click at [526, 113] on icon at bounding box center [526, 120] width 10 height 21
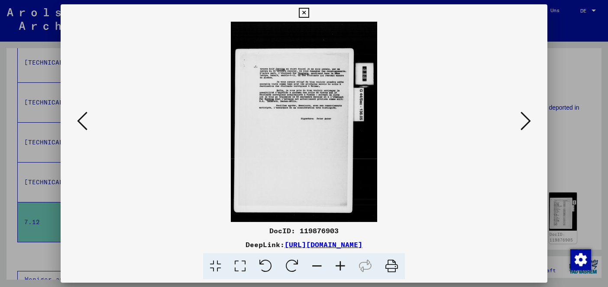
click at [525, 113] on icon at bounding box center [526, 120] width 10 height 21
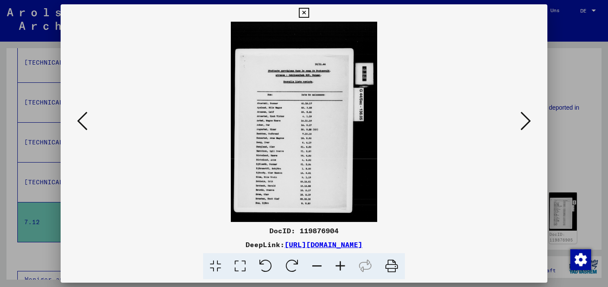
click at [525, 113] on icon at bounding box center [526, 120] width 10 height 21
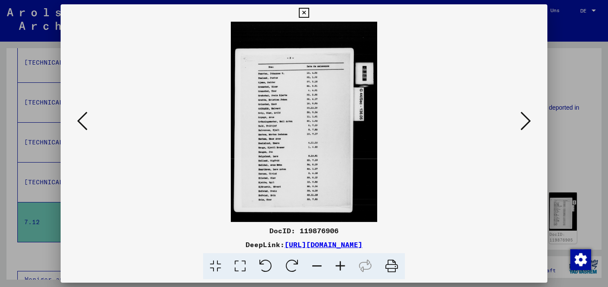
click at [525, 113] on icon at bounding box center [526, 120] width 10 height 21
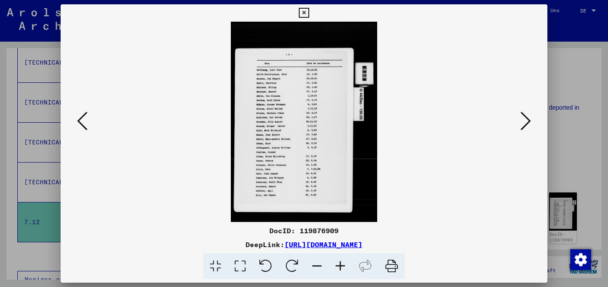
click at [525, 113] on icon at bounding box center [526, 120] width 10 height 21
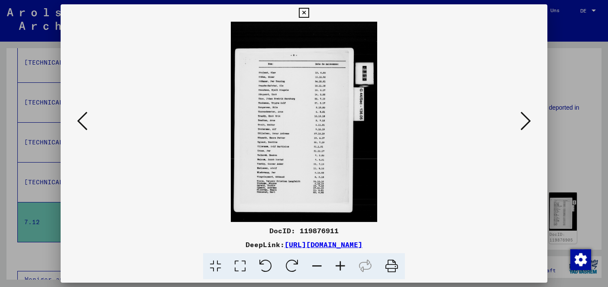
click at [525, 113] on icon at bounding box center [526, 120] width 10 height 21
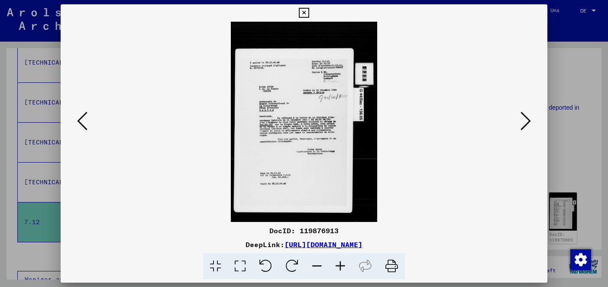
click at [525, 113] on icon at bounding box center [526, 120] width 10 height 21
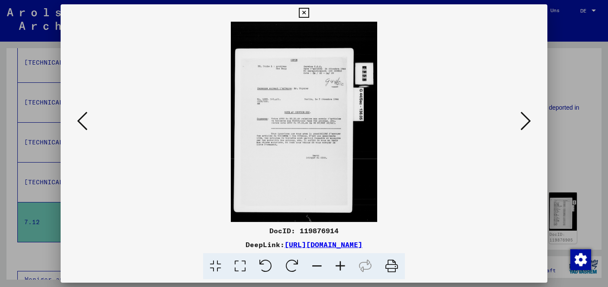
click at [525, 113] on icon at bounding box center [526, 120] width 10 height 21
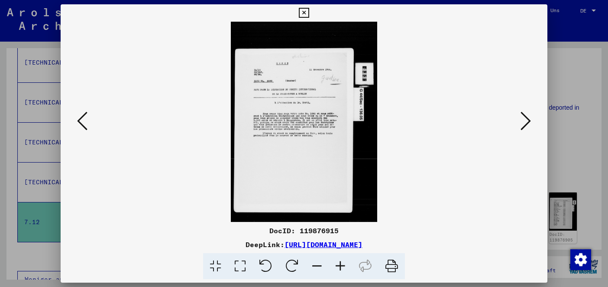
click at [525, 113] on icon at bounding box center [526, 120] width 10 height 21
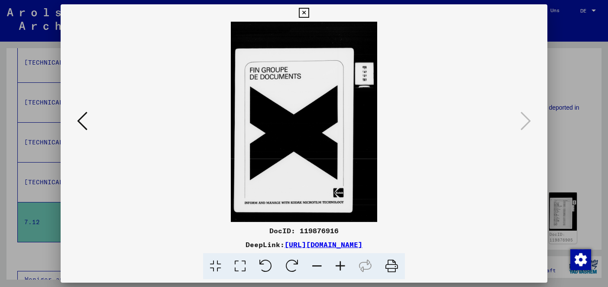
click at [301, 12] on icon at bounding box center [304, 13] width 10 height 10
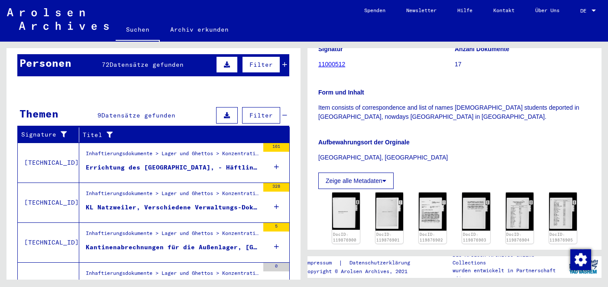
scroll to position [0, 0]
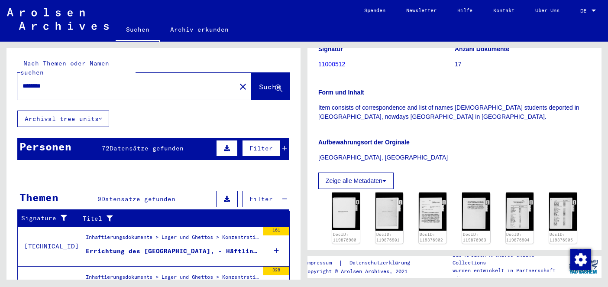
click at [49, 81] on input "********" at bounding box center [127, 85] width 208 height 9
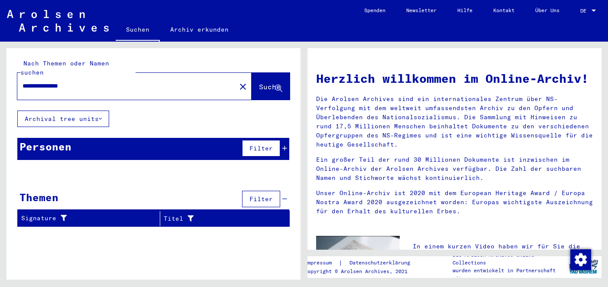
click at [76, 81] on input "**********" at bounding box center [124, 85] width 203 height 9
type input "*"
click at [257, 73] on button "Suche" at bounding box center [271, 86] width 38 height 27
click at [41, 81] on input "*******" at bounding box center [124, 85] width 203 height 9
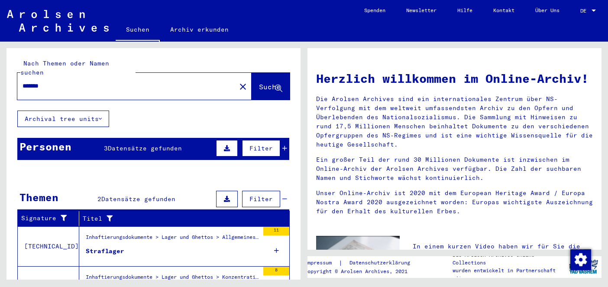
click at [156, 233] on div "Inhaftierungsdokumente > Lager und Ghettos > Allgemeines > Informationssammlung…" at bounding box center [172, 239] width 173 height 12
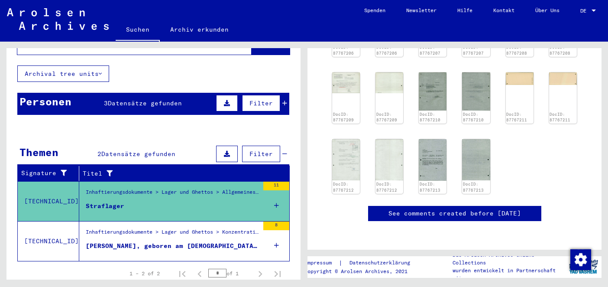
scroll to position [67, 0]
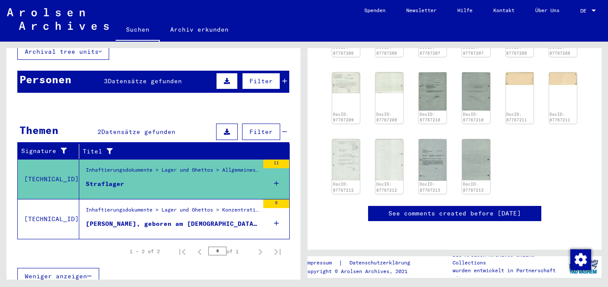
click at [149, 219] on div "[PERSON_NAME], geboren am [DEMOGRAPHIC_DATA], geboren in [GEOGRAPHIC_DATA], [GE…" at bounding box center [172, 223] width 173 height 9
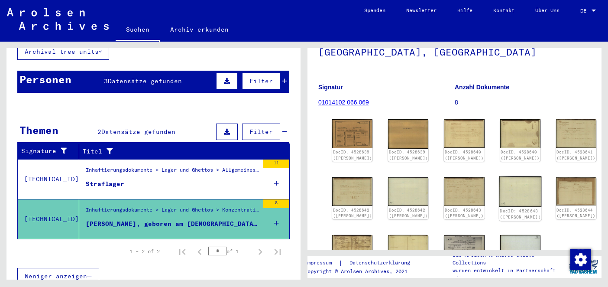
scroll to position [205, 0]
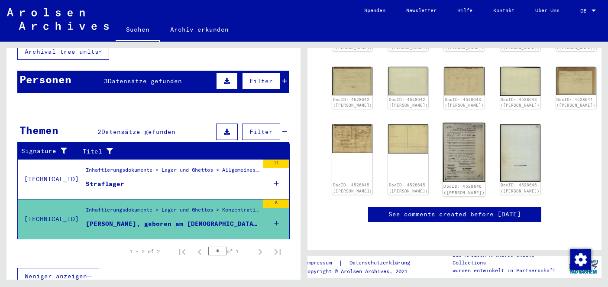
click at [443, 131] on img at bounding box center [464, 152] width 42 height 59
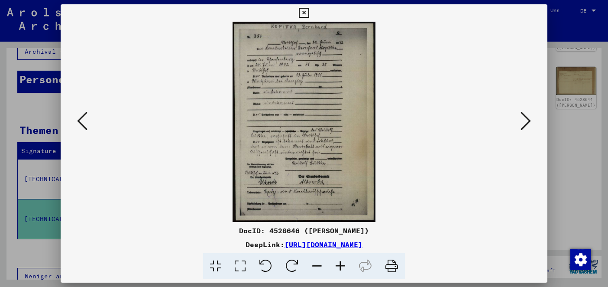
click at [343, 266] on icon at bounding box center [340, 266] width 23 height 26
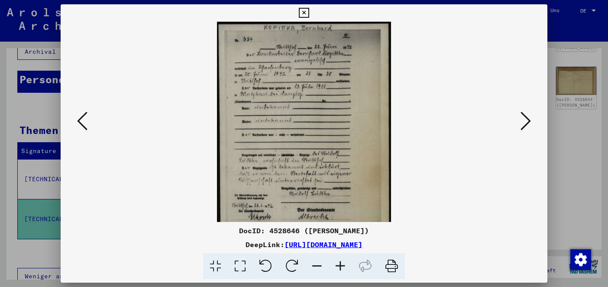
click at [343, 266] on icon at bounding box center [340, 266] width 23 height 26
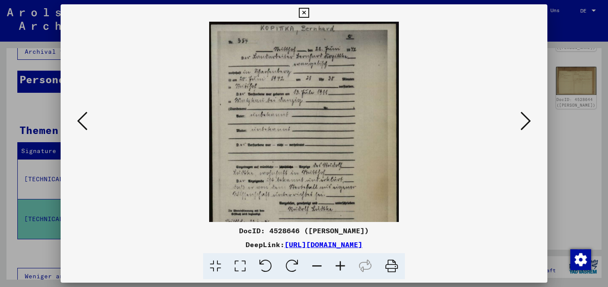
click at [343, 266] on icon at bounding box center [340, 266] width 23 height 26
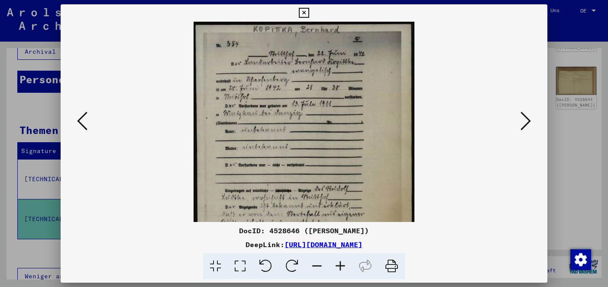
click at [343, 266] on icon at bounding box center [340, 266] width 23 height 26
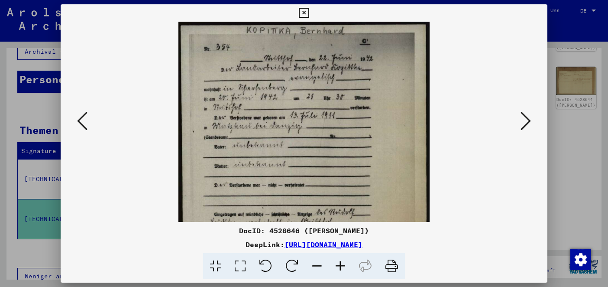
click at [343, 266] on icon at bounding box center [340, 266] width 23 height 26
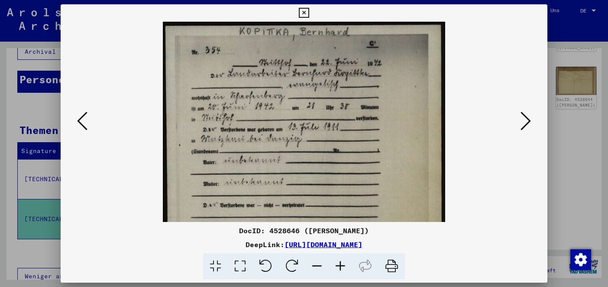
click at [343, 266] on icon at bounding box center [340, 266] width 23 height 26
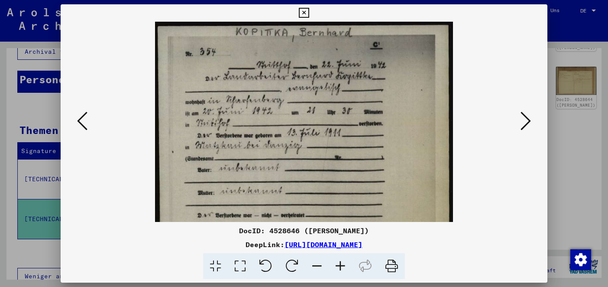
click at [343, 266] on icon at bounding box center [340, 266] width 23 height 26
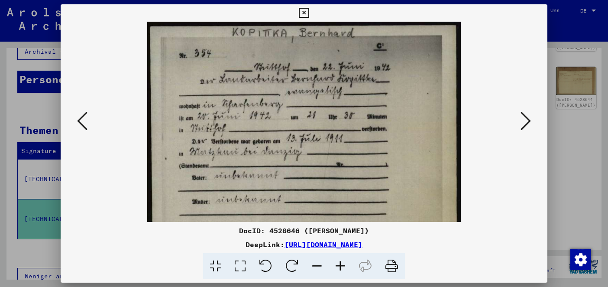
click at [343, 266] on icon at bounding box center [340, 266] width 23 height 26
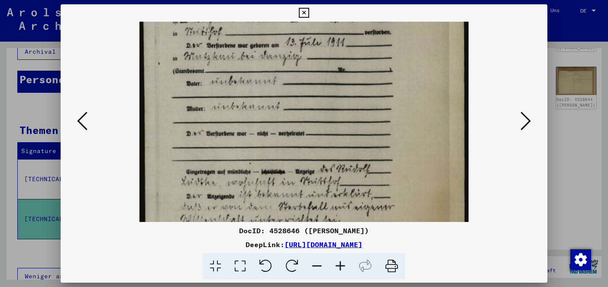
drag, startPoint x: 340, startPoint y: 178, endPoint x: 343, endPoint y: 76, distance: 102.3
click at [343, 76] on img at bounding box center [303, 150] width 329 height 460
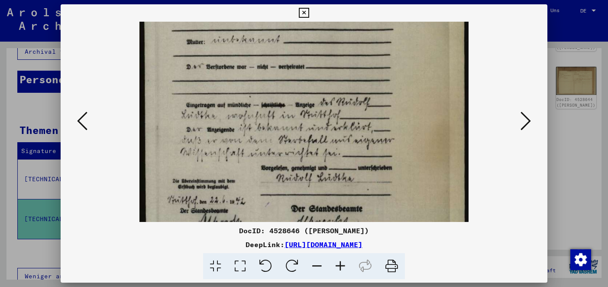
scroll to position [171, 0]
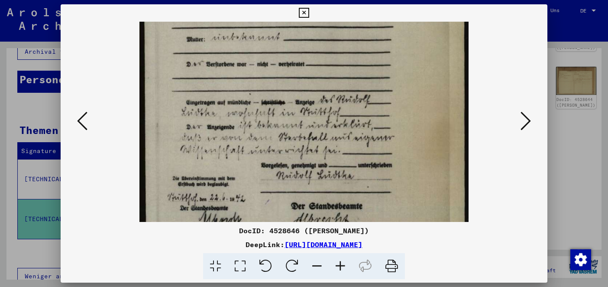
drag, startPoint x: 339, startPoint y: 156, endPoint x: 339, endPoint y: 87, distance: 68.9
click at [339, 87] on img at bounding box center [303, 81] width 329 height 460
click at [301, 13] on icon at bounding box center [304, 13] width 10 height 10
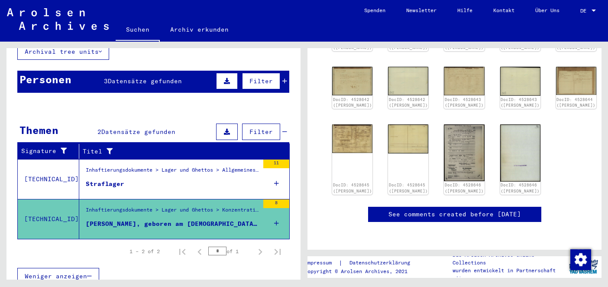
click at [417, 230] on disqus at bounding box center [454, 234] width 272 height 9
click at [349, 123] on img at bounding box center [352, 138] width 42 height 30
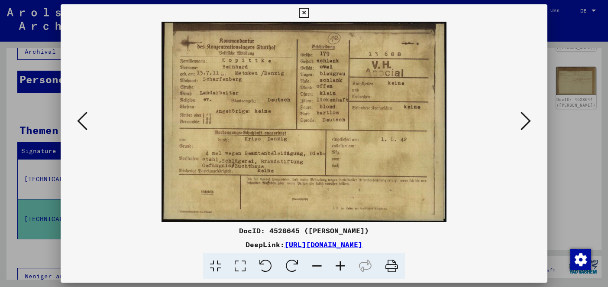
click at [301, 11] on icon at bounding box center [304, 13] width 10 height 10
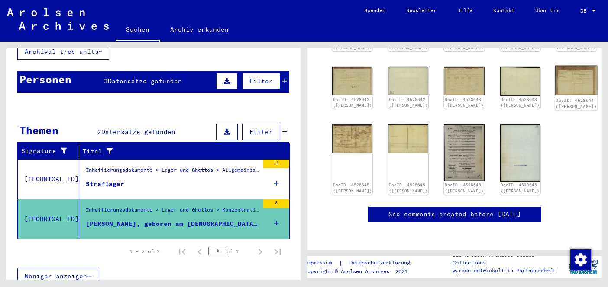
scroll to position [159, 0]
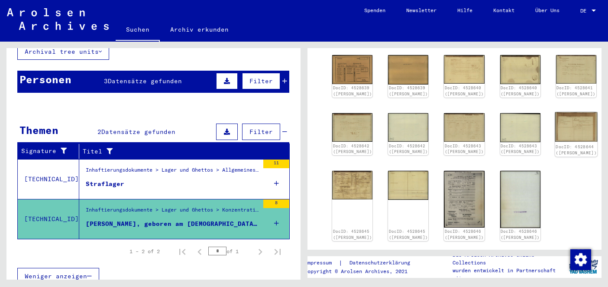
click at [555, 112] on img at bounding box center [576, 127] width 42 height 30
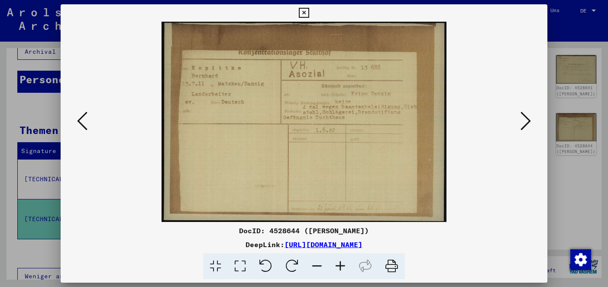
click at [304, 10] on icon at bounding box center [304, 13] width 10 height 10
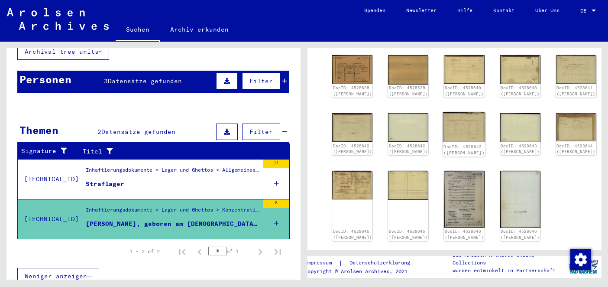
scroll to position [47, 0]
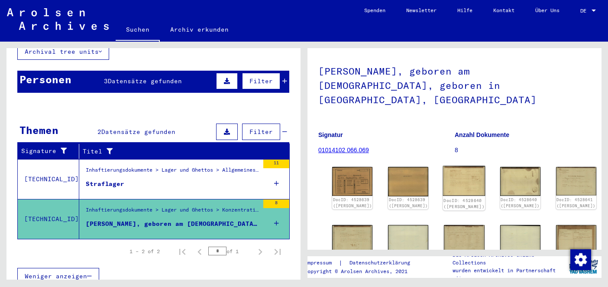
click at [443, 166] on img at bounding box center [464, 181] width 42 height 30
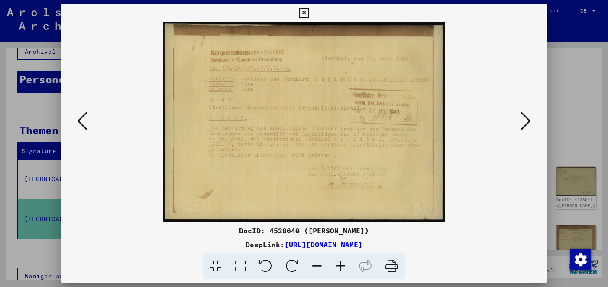
click at [299, 15] on icon at bounding box center [304, 13] width 10 height 10
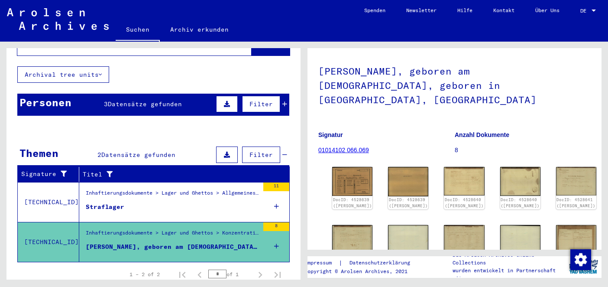
scroll to position [0, 0]
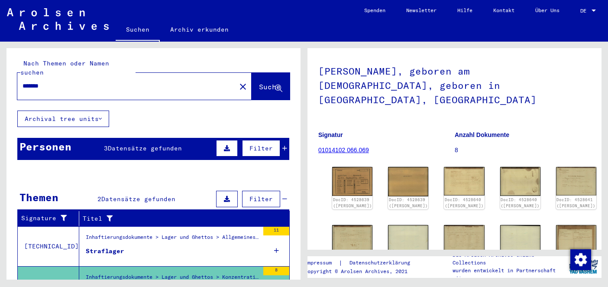
click at [85, 81] on input "*******" at bounding box center [127, 85] width 208 height 9
click at [68, 81] on input "*******" at bounding box center [127, 85] width 208 height 9
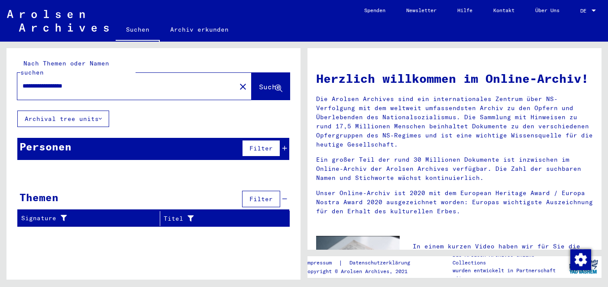
drag, startPoint x: 42, startPoint y: 78, endPoint x: 103, endPoint y: 79, distance: 61.1
click at [103, 81] on input "**********" at bounding box center [124, 85] width 203 height 9
click at [108, 81] on input "**********" at bounding box center [124, 85] width 203 height 9
drag, startPoint x: 104, startPoint y: 81, endPoint x: 45, endPoint y: 80, distance: 59.4
click at [45, 81] on input "**********" at bounding box center [124, 85] width 203 height 9
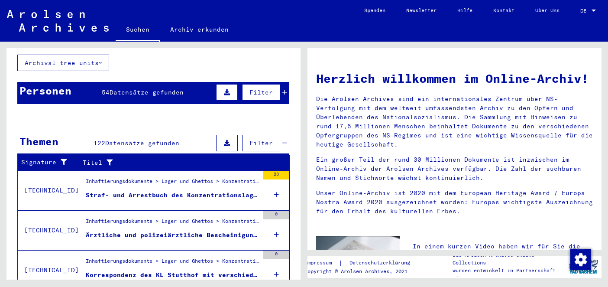
scroll to position [58, 0]
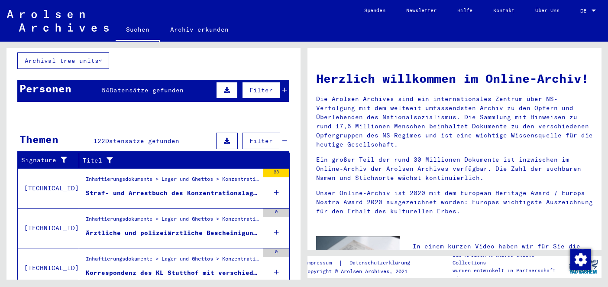
click at [185, 188] on div "Straf- und Arrestbuch des Konzentrationslagers [GEOGRAPHIC_DATA] und Namenliste…" at bounding box center [172, 192] width 173 height 9
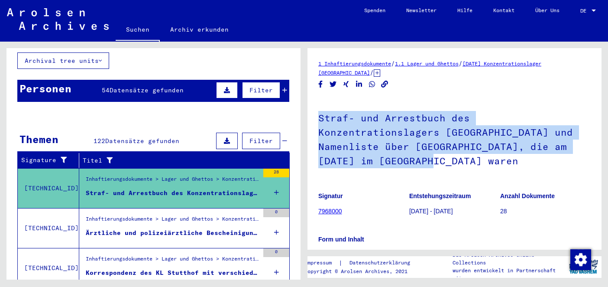
drag, startPoint x: 318, startPoint y: 118, endPoint x: 548, endPoint y: 146, distance: 231.6
click at [548, 146] on h1 "Straf- und Arrestbuch des Konzentrationslagers [GEOGRAPHIC_DATA] und Namenliste…" at bounding box center [454, 138] width 272 height 81
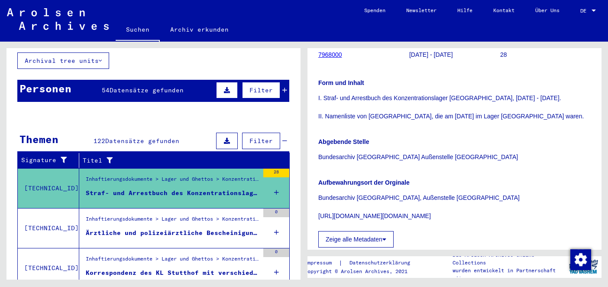
click at [491, 178] on p "Aufbewahrungsort der Orginale" at bounding box center [454, 182] width 272 height 9
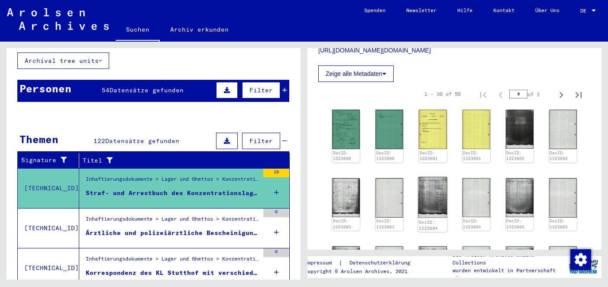
click at [437, 178] on img at bounding box center [432, 196] width 29 height 41
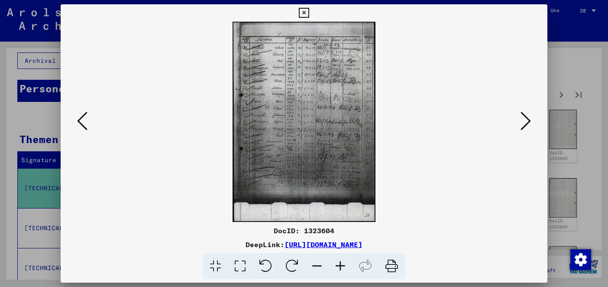
click at [304, 11] on icon at bounding box center [304, 13] width 10 height 10
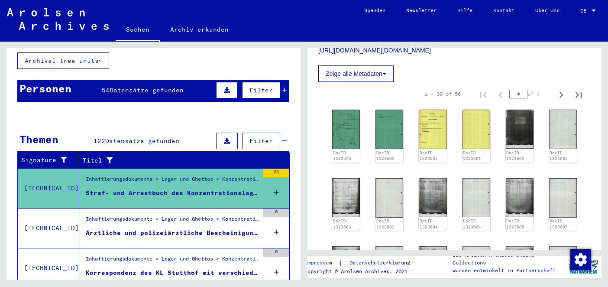
click at [198, 218] on figure "Inhaftierungsdokumente > Lager und Ghettos > Konzentrationslager [GEOGRAPHIC_DA…" at bounding box center [172, 221] width 173 height 13
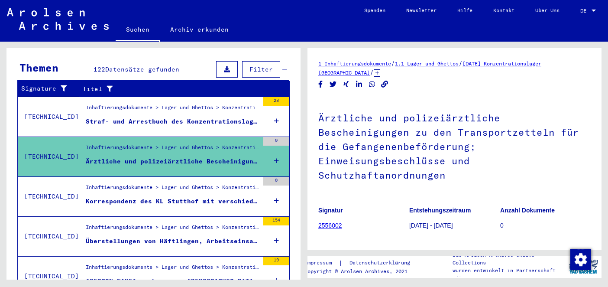
scroll to position [135, 0]
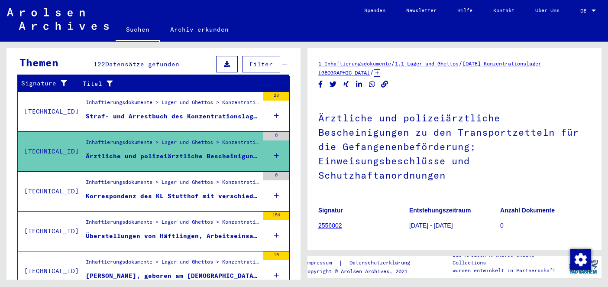
click at [178, 231] on div "Überstellungen von Häftlingen, Arbeitseinsatz, Tote" at bounding box center [172, 235] width 173 height 9
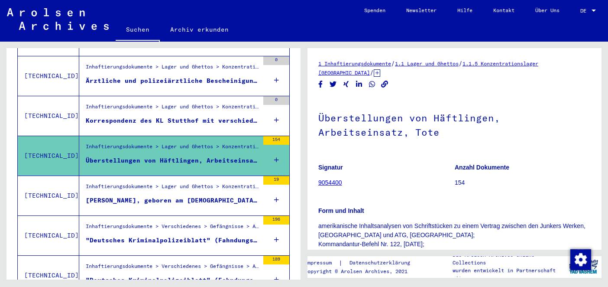
scroll to position [227, 0]
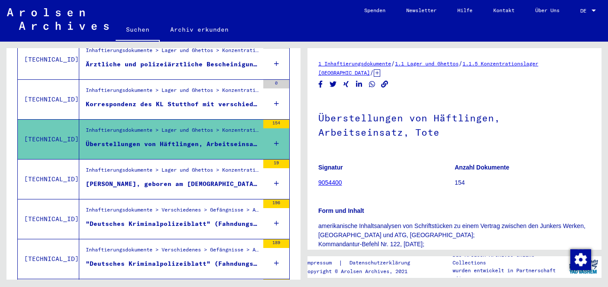
click at [178, 224] on div "Inhaftierungsdokumente > Verschiedenes > Gefängnisse > Allgemeine Informationen…" at bounding box center [169, 218] width 180 height 39
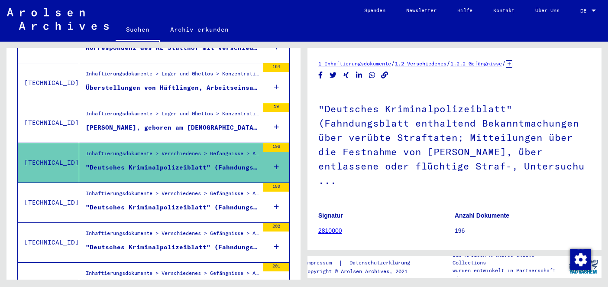
scroll to position [346, 0]
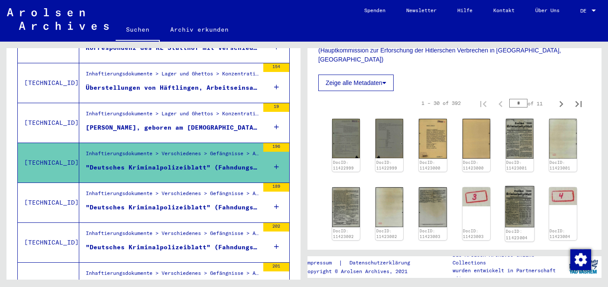
click at [522, 186] on img at bounding box center [519, 207] width 29 height 42
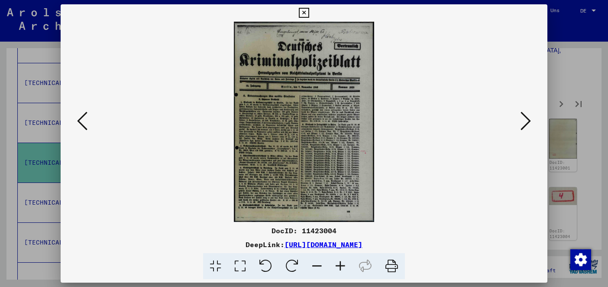
click at [527, 121] on icon at bounding box center [526, 120] width 10 height 21
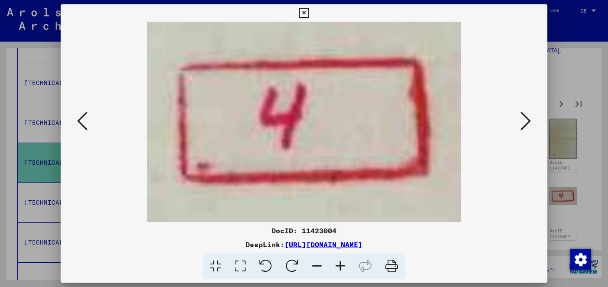
click at [527, 121] on icon at bounding box center [526, 120] width 10 height 21
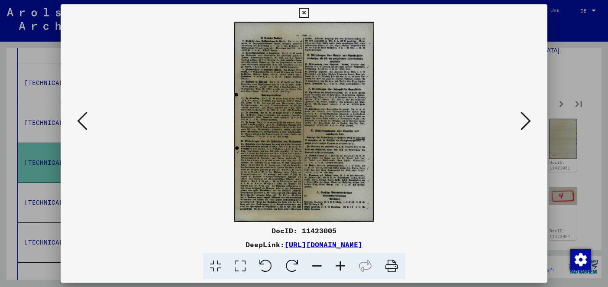
click at [527, 121] on icon at bounding box center [526, 120] width 10 height 21
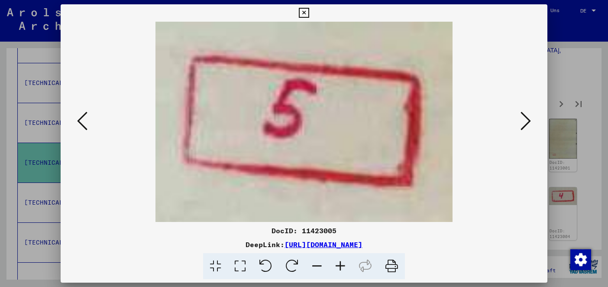
click at [527, 121] on icon at bounding box center [526, 120] width 10 height 21
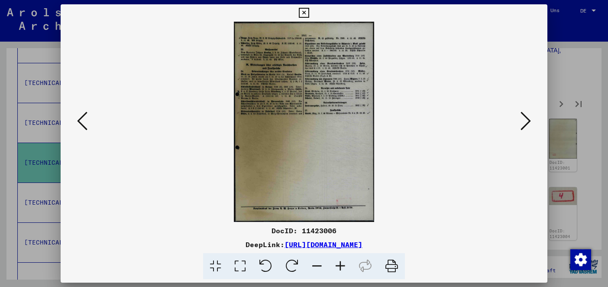
click at [304, 13] on icon at bounding box center [304, 13] width 10 height 10
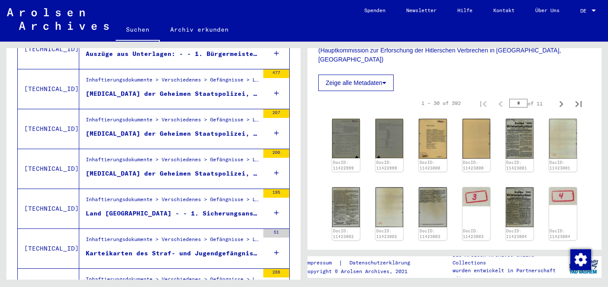
scroll to position [717, 0]
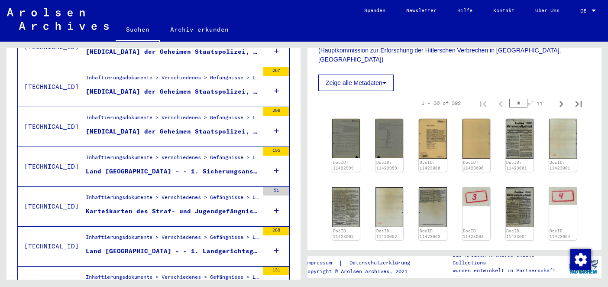
click at [173, 167] on div "Land [GEOGRAPHIC_DATA] - - 1. Sicherungsanstalt Butzbach - - 2. Straf- und Unte…" at bounding box center [172, 171] width 173 height 9
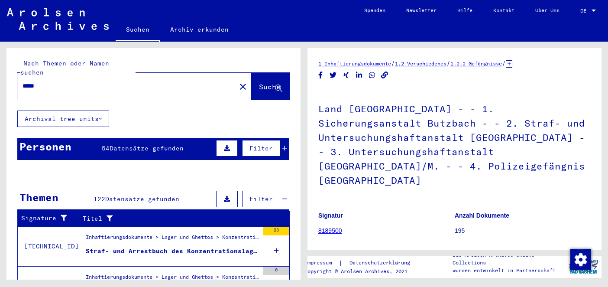
click at [42, 81] on input "*****" at bounding box center [127, 85] width 208 height 9
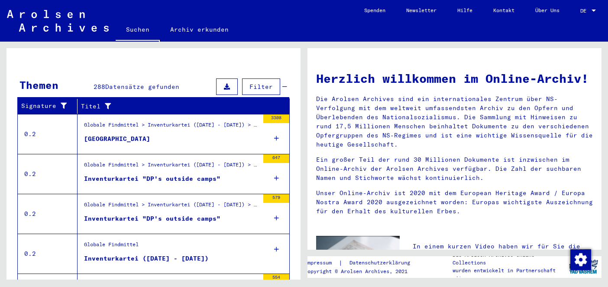
scroll to position [162, 0]
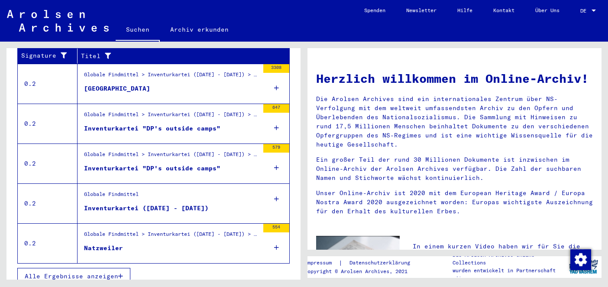
click at [97, 272] on span "Alle Ergebnisse anzeigen" at bounding box center [72, 276] width 94 height 8
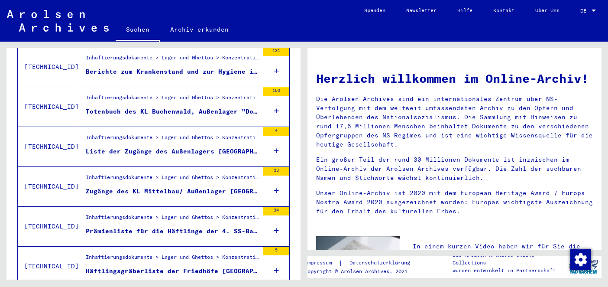
scroll to position [0, 0]
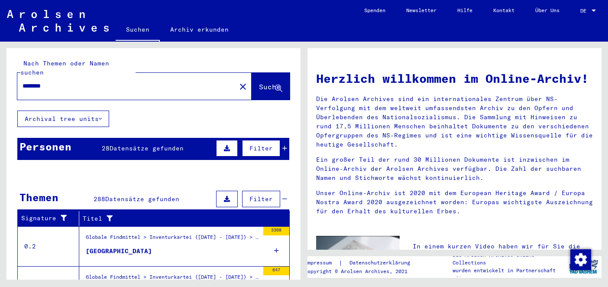
click at [107, 144] on span "28" at bounding box center [106, 148] width 8 height 8
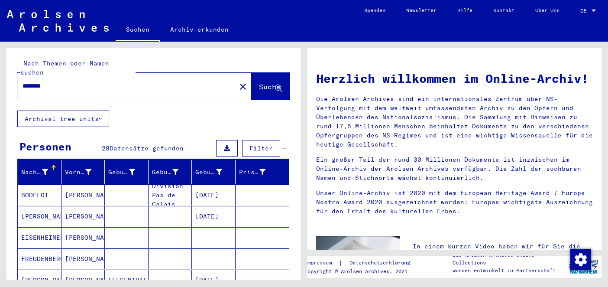
click at [107, 144] on span "28" at bounding box center [106, 148] width 8 height 8
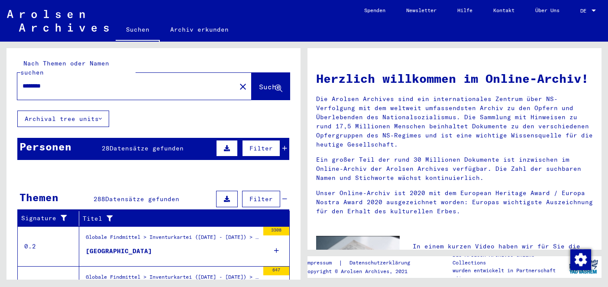
click at [71, 81] on input "********" at bounding box center [124, 85] width 203 height 9
type input "******"
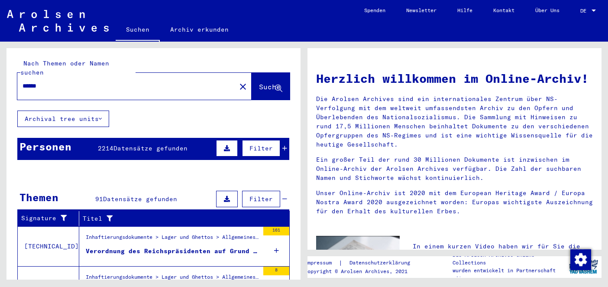
click at [153, 233] on div "Inhaftierungsdokumente > Lager und Ghettos > Allgemeines > Dokumente/Schriftwec…" at bounding box center [172, 239] width 173 height 12
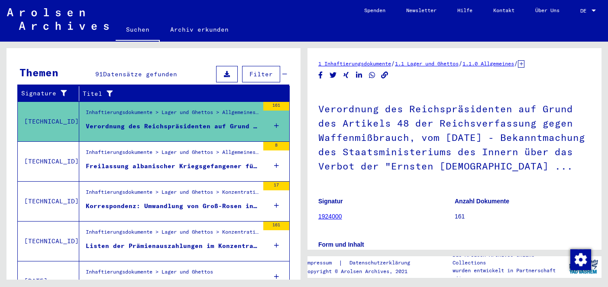
scroll to position [125, 0]
click at [184, 161] on div "Freilassung albanischer Kriegsgefangener für die Waffen - SS" at bounding box center [172, 165] width 173 height 9
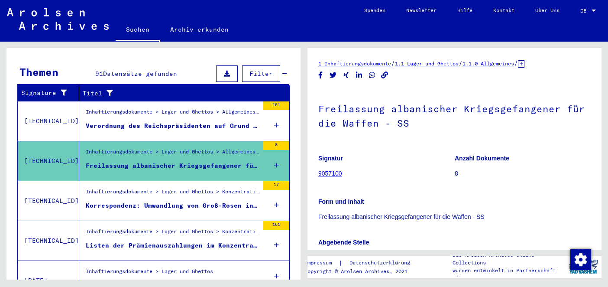
scroll to position [284, 0]
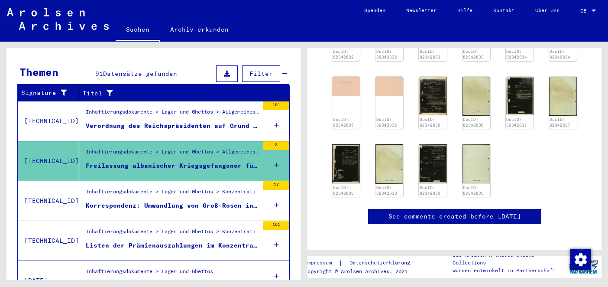
click at [447, 179] on div "DocID: 82342832 DocID: 82342832 DocID: 82342833 DocID: 82342833 DocID: 82342834…" at bounding box center [455, 102] width 252 height 195
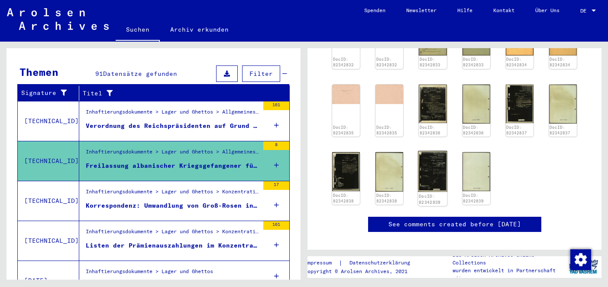
click at [434, 170] on img at bounding box center [432, 171] width 29 height 41
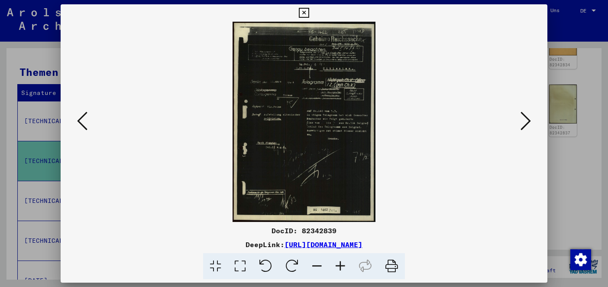
click at [306, 13] on icon at bounding box center [304, 13] width 10 height 10
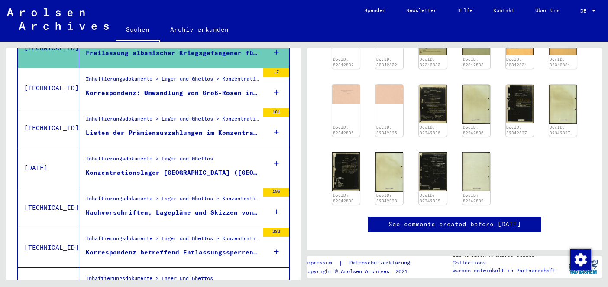
scroll to position [248, 0]
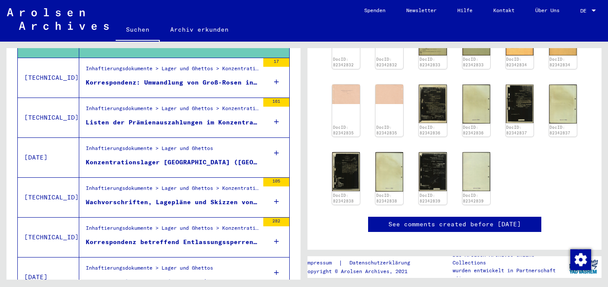
click at [201, 159] on figure "Konzentrationslager [GEOGRAPHIC_DATA] ([GEOGRAPHIC_DATA])" at bounding box center [172, 164] width 173 height 13
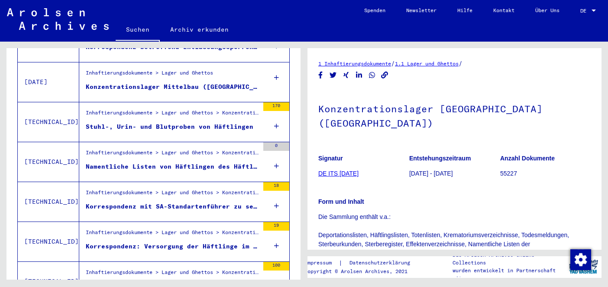
scroll to position [460, 0]
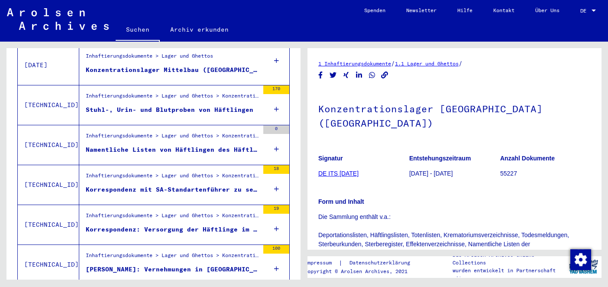
click at [170, 145] on div "Namentliche Listen von Häftlingen des Häftlingskommandos H.W.L. II der Waffen-S…" at bounding box center [172, 149] width 173 height 9
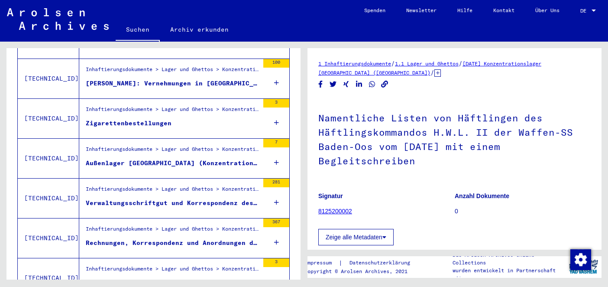
click at [161, 119] on div "Zigarettenbestellungen" at bounding box center [129, 123] width 86 height 9
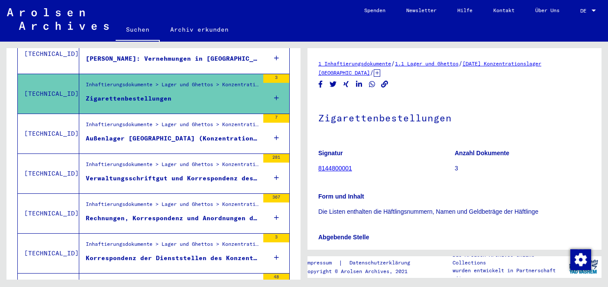
scroll to position [677, 0]
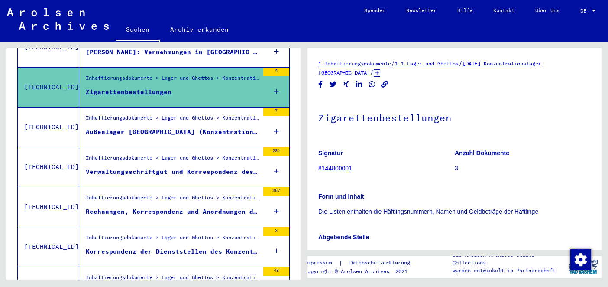
click at [159, 147] on div "Inhaftierungsdokumente > Lager und Ghettos > Konzentrationslager [GEOGRAPHIC_DA…" at bounding box center [169, 166] width 180 height 39
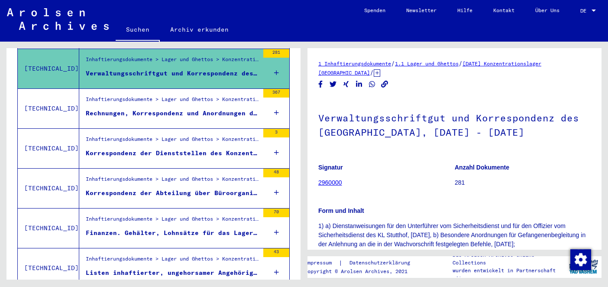
scroll to position [778, 0]
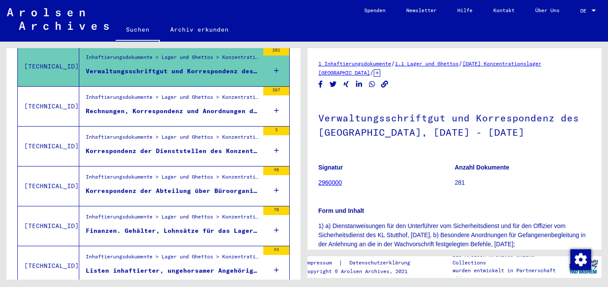
click at [171, 186] on figure "Korrespondenz der Abteilung über Büroorganisation, Zeitschriftenabonnements, Ka…" at bounding box center [172, 192] width 173 height 13
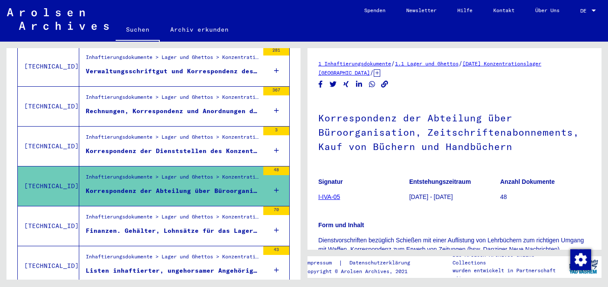
scroll to position [923, 0]
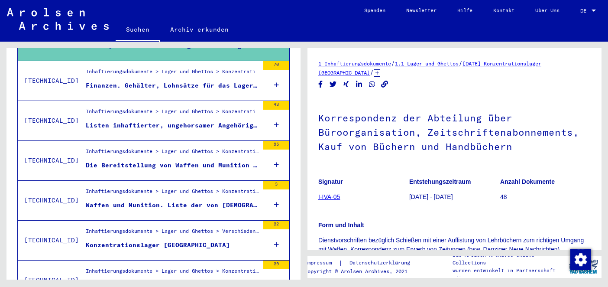
click at [171, 187] on div "Inhaftierungsdokumente > Lager und Ghettos > Konzentrationslager [GEOGRAPHIC_DA…" at bounding box center [172, 193] width 173 height 12
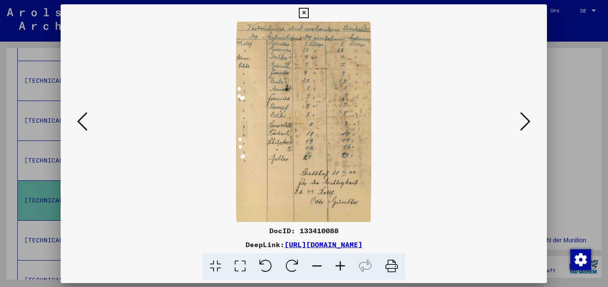
scroll to position [191, 0]
click at [81, 116] on icon at bounding box center [82, 120] width 10 height 21
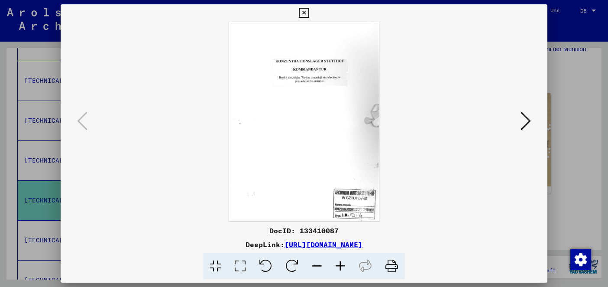
click at [303, 13] on icon at bounding box center [304, 13] width 10 height 10
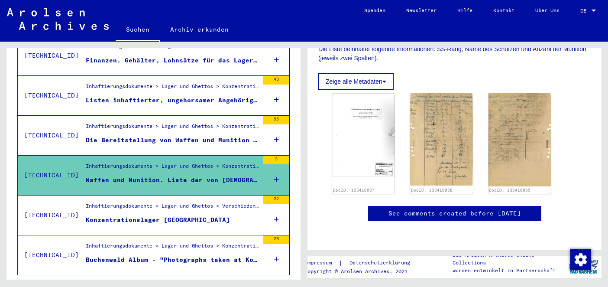
scroll to position [984, 0]
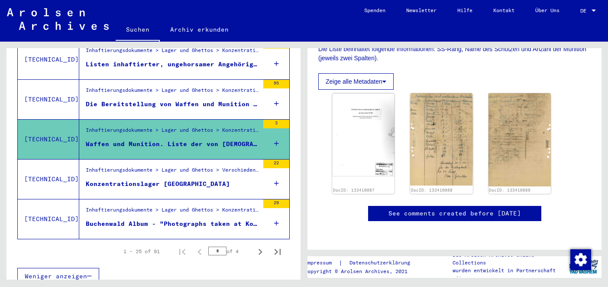
click at [177, 220] on figure "Buchenwald Album - "Photographs taken at Konzentration [GEOGRAPHIC_DATA] [GEOGR…" at bounding box center [172, 225] width 173 height 13
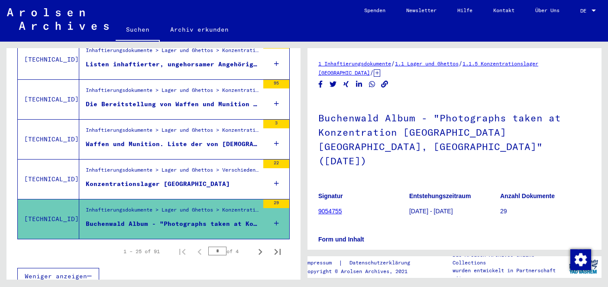
scroll to position [889, 0]
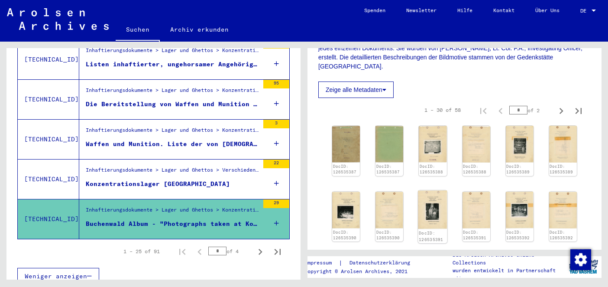
click at [439, 190] on img at bounding box center [432, 209] width 29 height 39
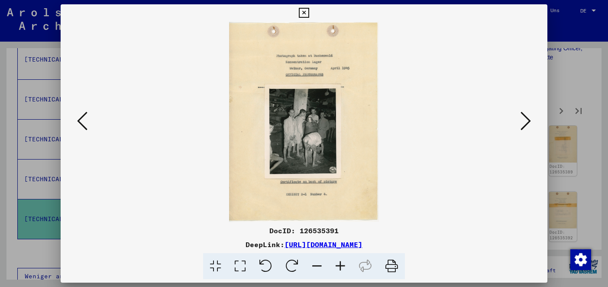
click at [302, 14] on icon at bounding box center [304, 13] width 10 height 10
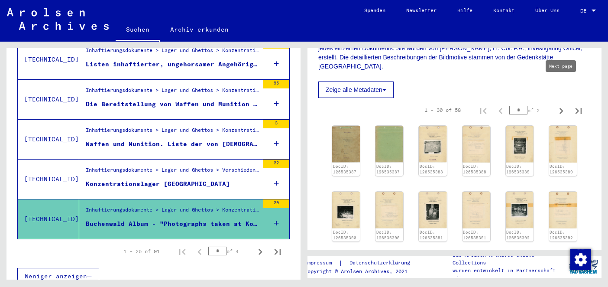
click at [562, 108] on icon "Next page" at bounding box center [562, 111] width 4 height 6
type input "*"
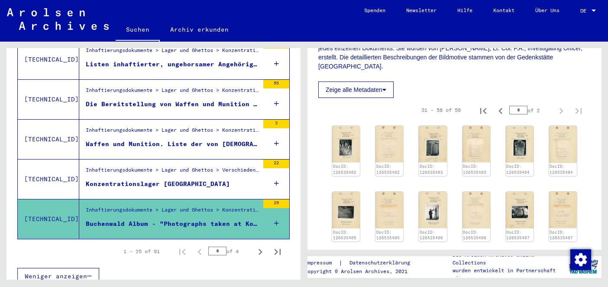
click at [416, 122] on div "DocID: 126535402 DocID: 126535402 DocID: 126535403 DocID: 126535403 DocID: 1265…" at bounding box center [455, 281] width 252 height 319
click at [433, 126] on img at bounding box center [432, 143] width 29 height 39
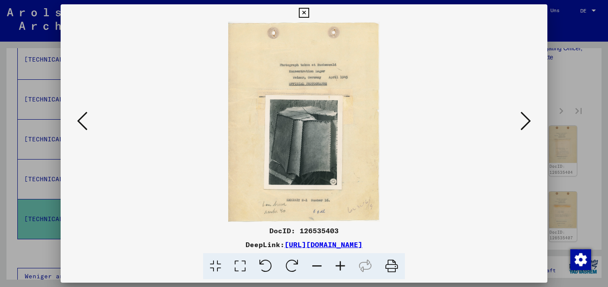
click at [300, 7] on button at bounding box center [303, 12] width 15 height 17
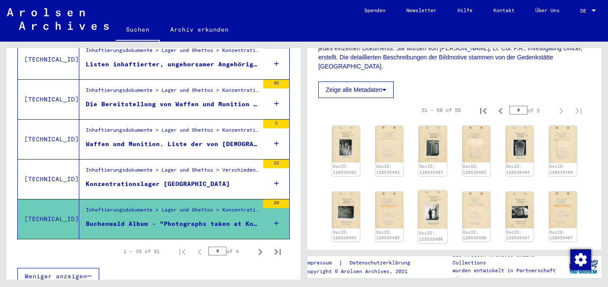
click at [438, 199] on img at bounding box center [432, 209] width 29 height 39
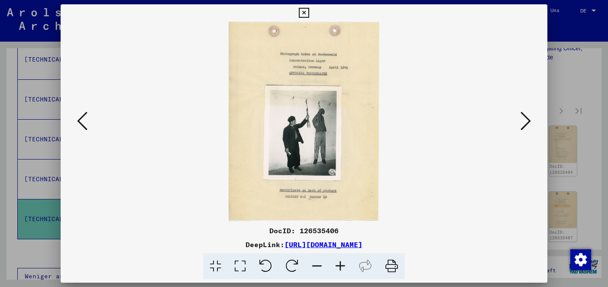
click at [306, 13] on icon at bounding box center [304, 13] width 10 height 10
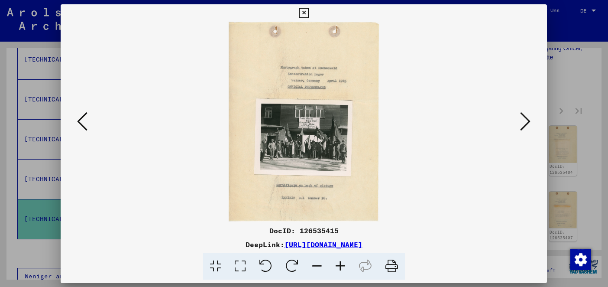
scroll to position [1093, 0]
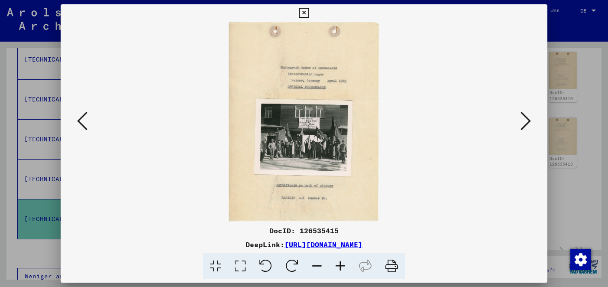
click at [302, 10] on icon at bounding box center [304, 13] width 10 height 10
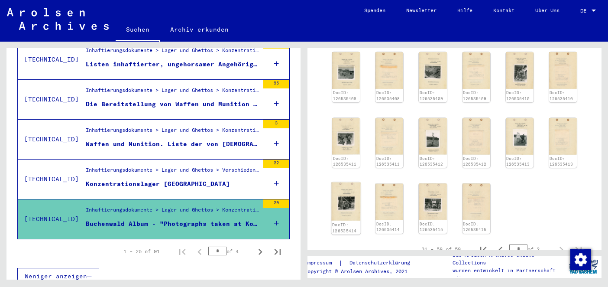
click at [340, 182] on img at bounding box center [345, 201] width 29 height 39
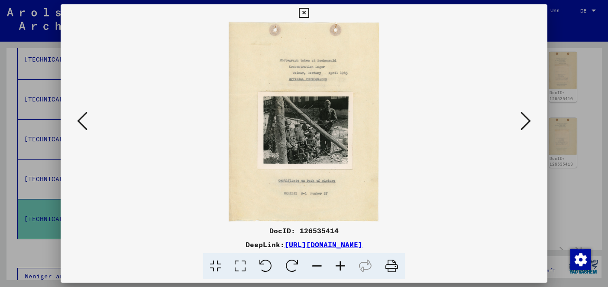
click at [305, 16] on icon at bounding box center [304, 13] width 10 height 10
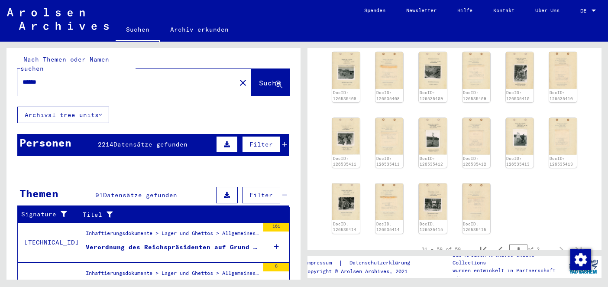
scroll to position [0, 0]
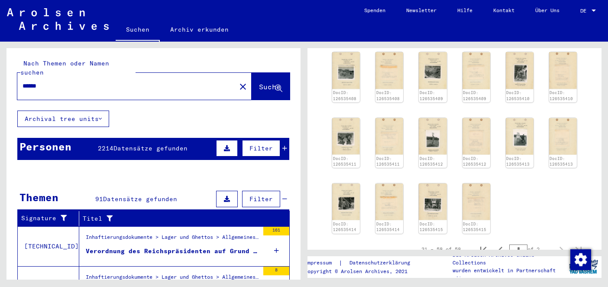
click at [133, 81] on input "******" at bounding box center [127, 85] width 208 height 9
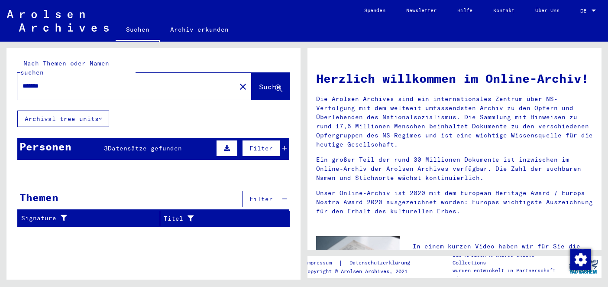
click at [151, 144] on span "Datensätze gefunden" at bounding box center [145, 148] width 74 height 8
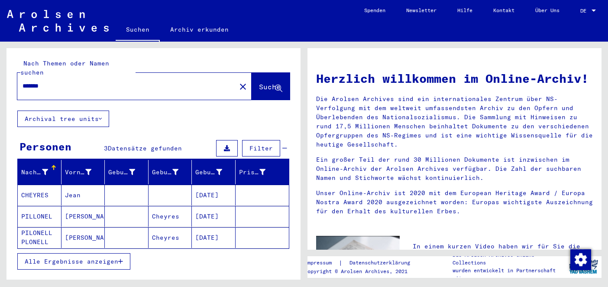
click at [127, 228] on mat-cell at bounding box center [127, 237] width 44 height 21
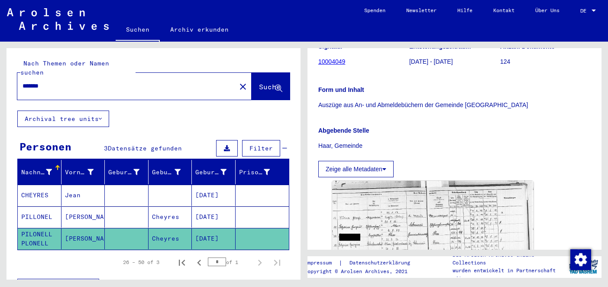
scroll to position [200, 0]
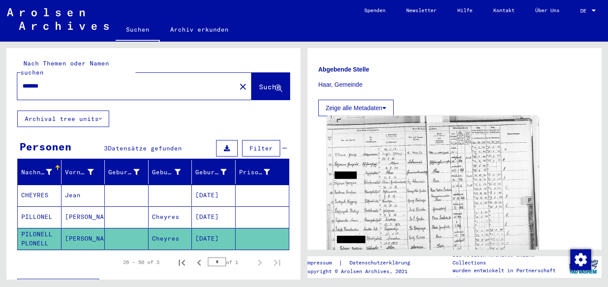
click at [374, 174] on img at bounding box center [432, 191] width 211 height 150
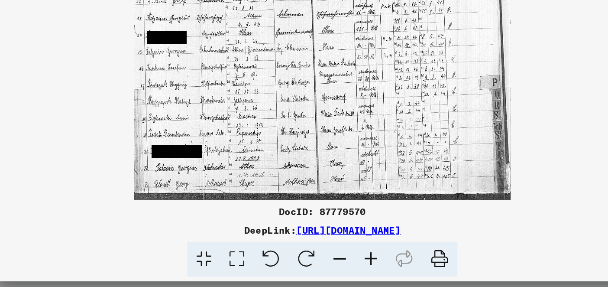
scroll to position [0, 0]
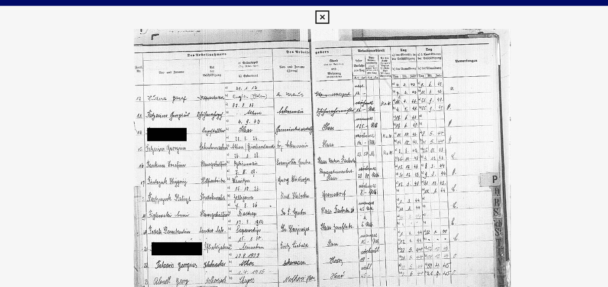
click at [307, 14] on icon at bounding box center [304, 13] width 10 height 10
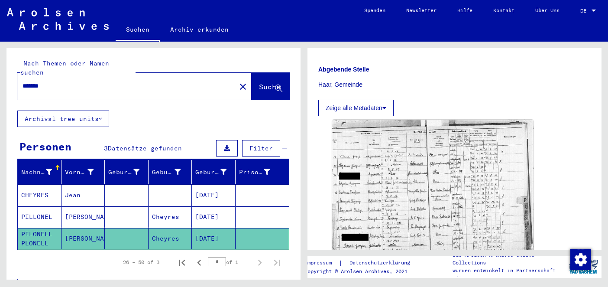
click at [132, 211] on mat-cell at bounding box center [127, 216] width 44 height 21
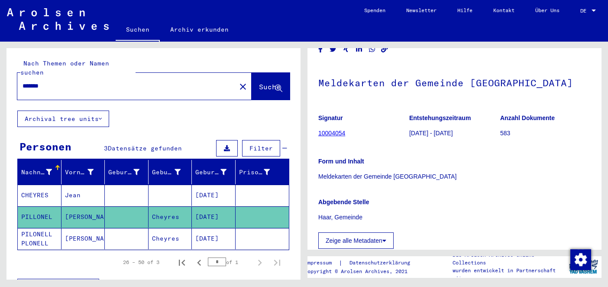
scroll to position [204, 0]
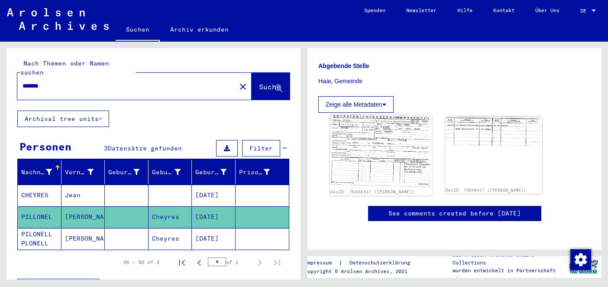
click at [368, 123] on img at bounding box center [381, 151] width 102 height 74
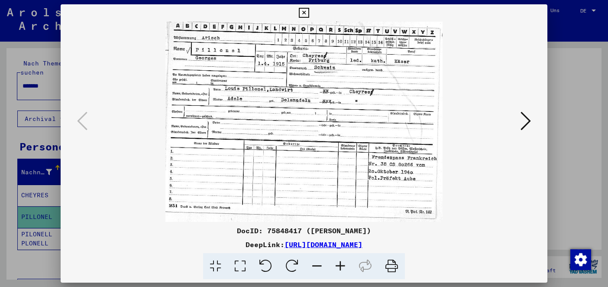
click at [305, 13] on icon at bounding box center [304, 13] width 10 height 10
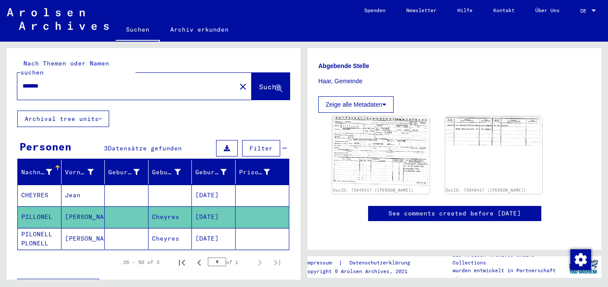
click at [82, 81] on input "*******" at bounding box center [127, 85] width 208 height 9
type input "********"
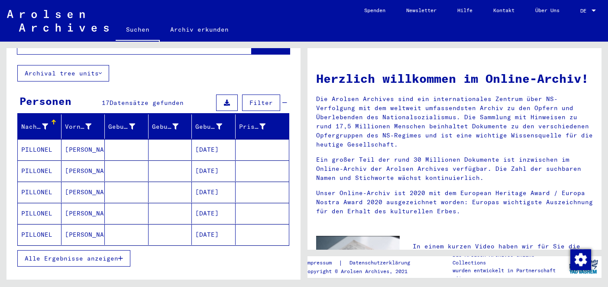
scroll to position [45, 0]
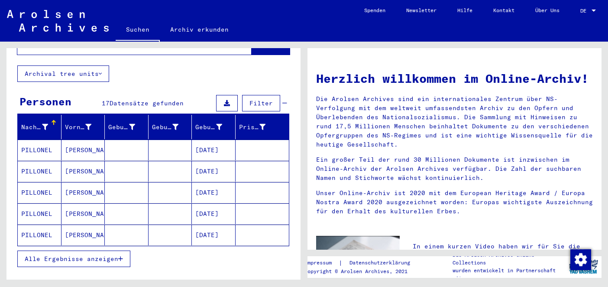
click at [172, 139] on mat-cell at bounding box center [171, 149] width 44 height 21
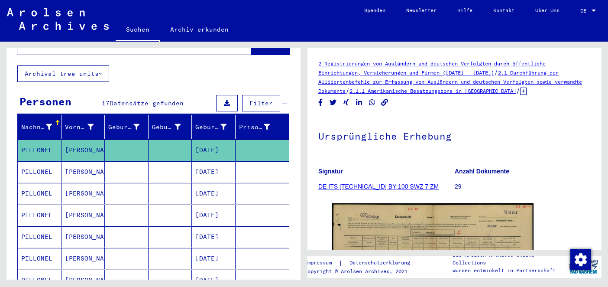
scroll to position [148, 0]
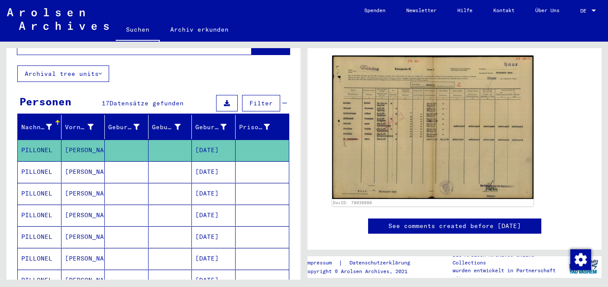
click at [233, 164] on mat-cell "[DATE]" at bounding box center [214, 171] width 44 height 21
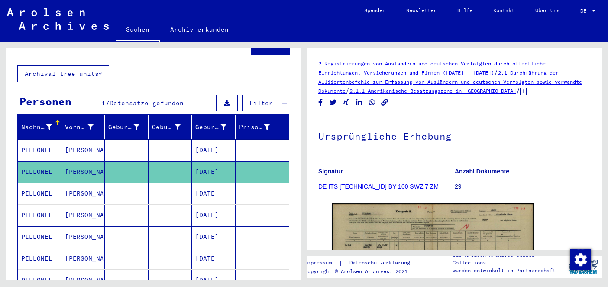
scroll to position [130, 0]
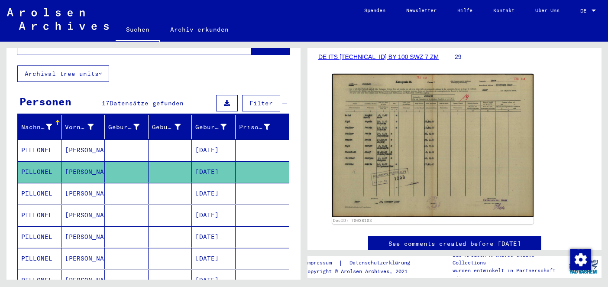
click at [243, 183] on mat-cell at bounding box center [263, 193] width 54 height 21
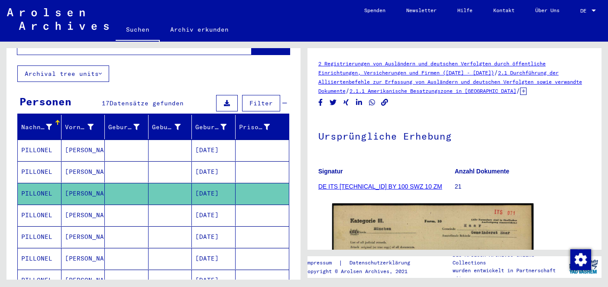
scroll to position [123, 0]
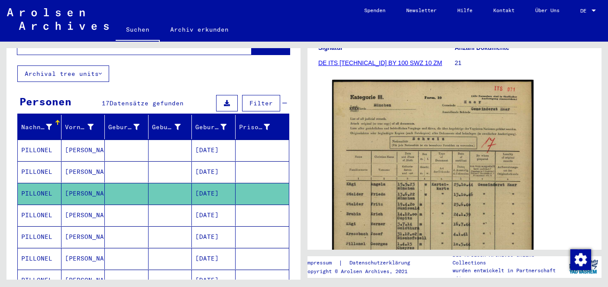
click at [242, 206] on mat-cell at bounding box center [263, 214] width 54 height 21
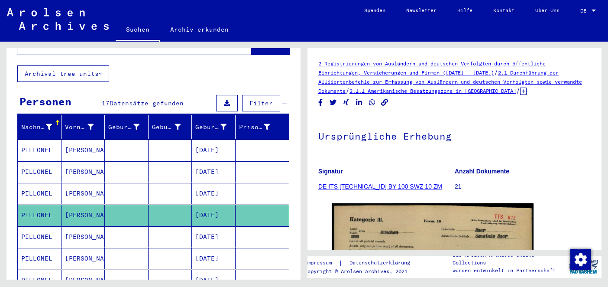
scroll to position [155, 0]
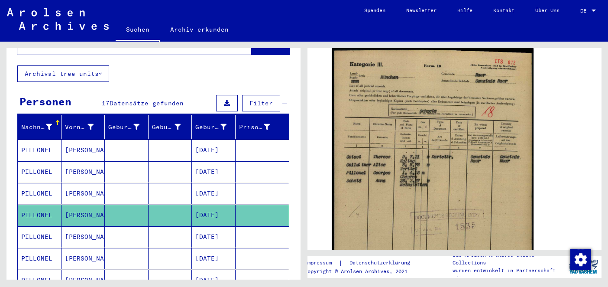
click at [258, 226] on mat-cell at bounding box center [263, 236] width 54 height 21
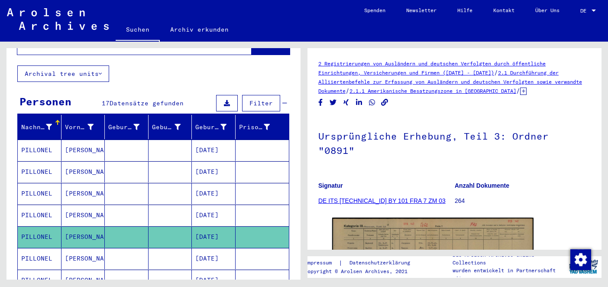
scroll to position [166, 0]
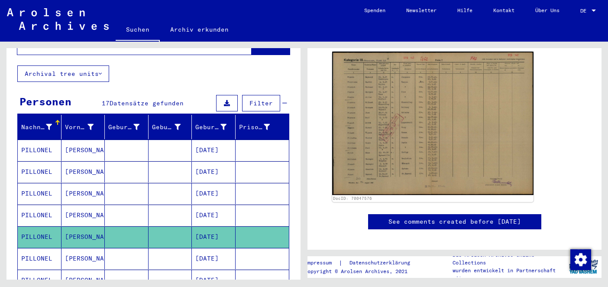
click at [254, 248] on mat-cell at bounding box center [263, 258] width 54 height 21
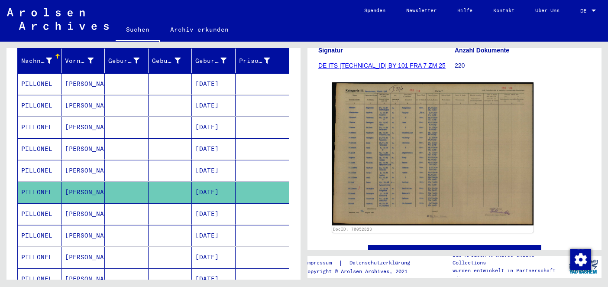
scroll to position [120, 0]
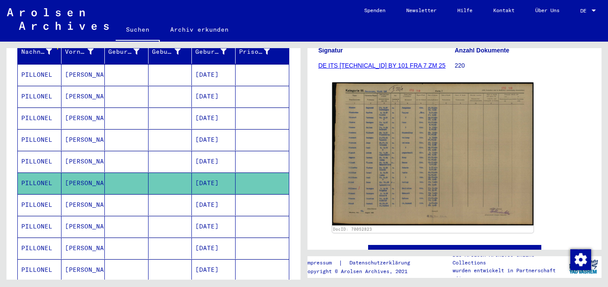
click at [187, 194] on mat-cell at bounding box center [171, 204] width 44 height 21
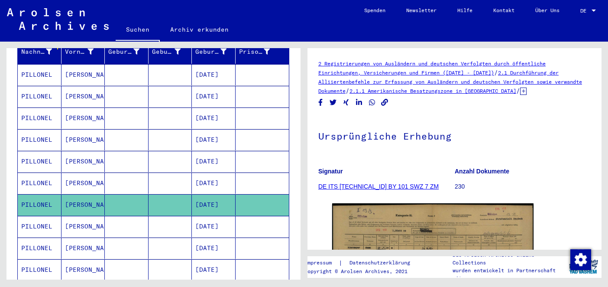
click at [177, 216] on mat-cell at bounding box center [171, 226] width 44 height 21
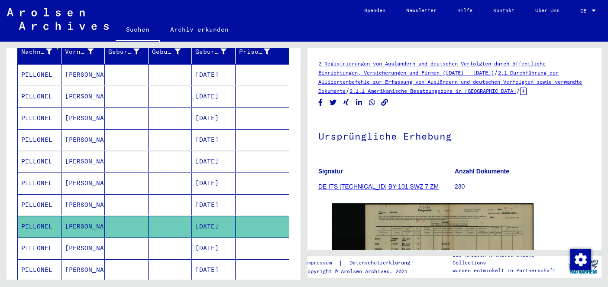
scroll to position [152, 0]
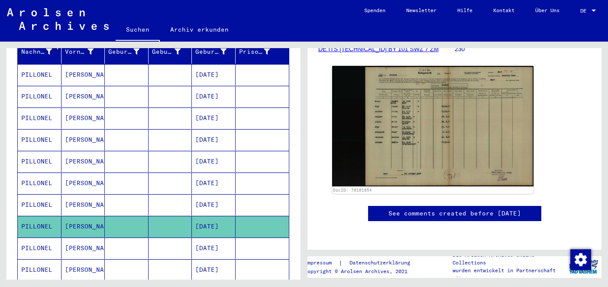
click at [205, 237] on mat-cell "[DATE]" at bounding box center [214, 247] width 44 height 21
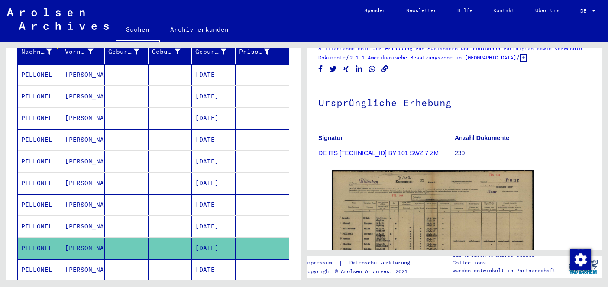
scroll to position [176, 0]
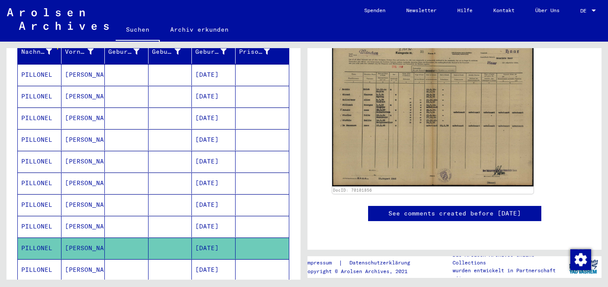
click at [195, 266] on mat-cell "[DATE]" at bounding box center [214, 269] width 44 height 21
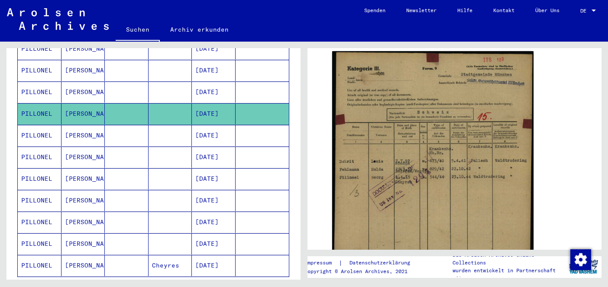
scroll to position [279, 0]
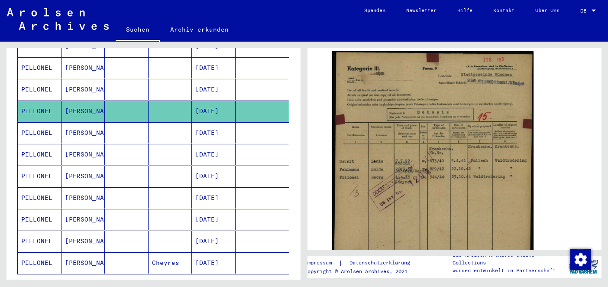
click at [189, 129] on mat-cell at bounding box center [171, 132] width 44 height 21
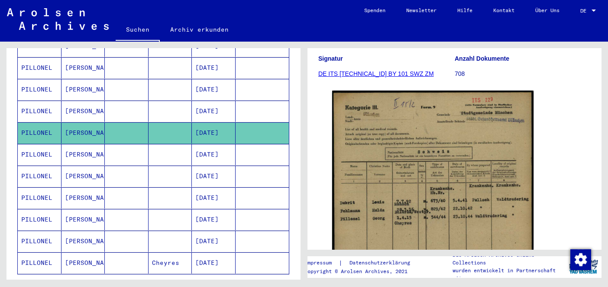
scroll to position [130, 0]
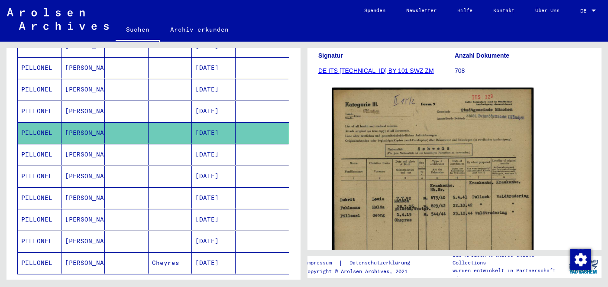
click at [245, 148] on mat-cell at bounding box center [263, 154] width 54 height 21
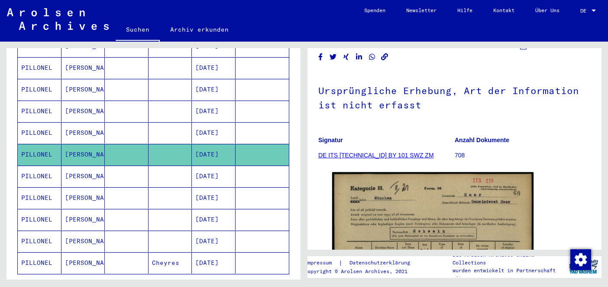
scroll to position [207, 0]
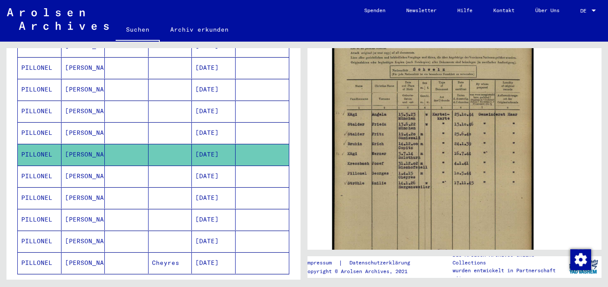
click at [240, 169] on mat-cell at bounding box center [263, 175] width 54 height 21
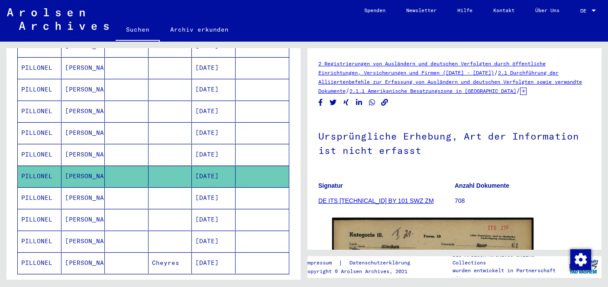
scroll to position [175, 0]
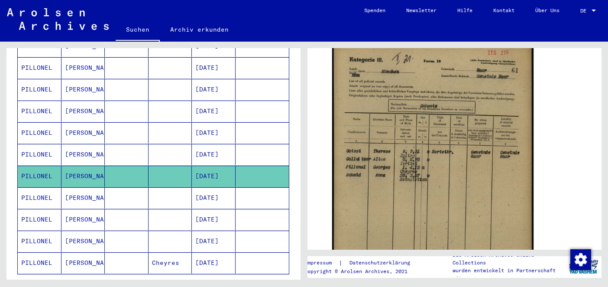
click at [208, 194] on mat-cell "[DATE]" at bounding box center [214, 197] width 44 height 21
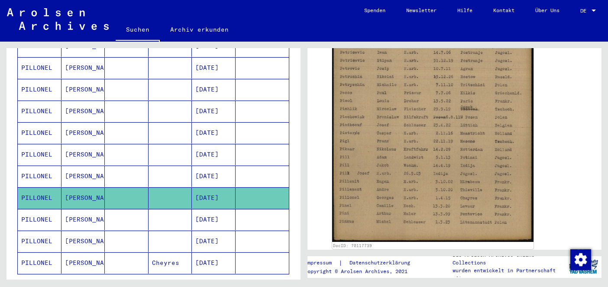
click at [169, 209] on mat-cell at bounding box center [171, 219] width 44 height 21
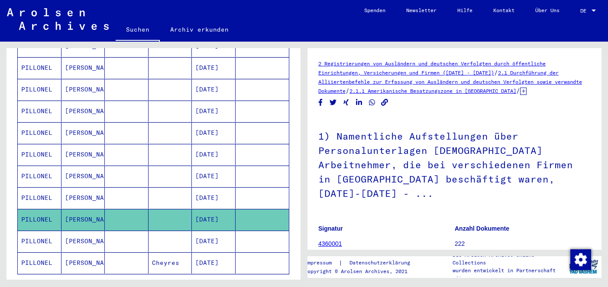
click at [273, 230] on mat-cell at bounding box center [263, 240] width 54 height 21
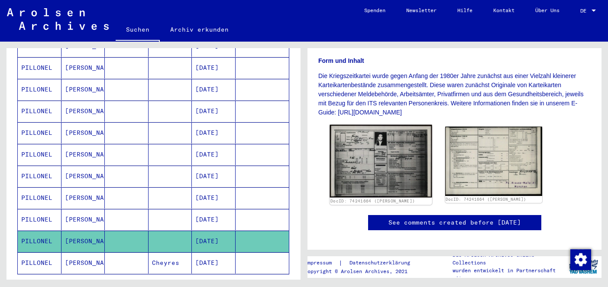
click at [376, 149] on img at bounding box center [381, 161] width 102 height 73
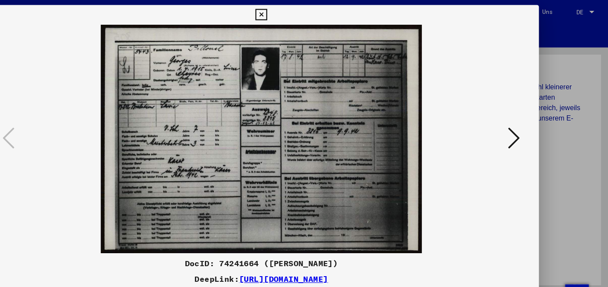
click at [306, 15] on icon at bounding box center [304, 13] width 10 height 10
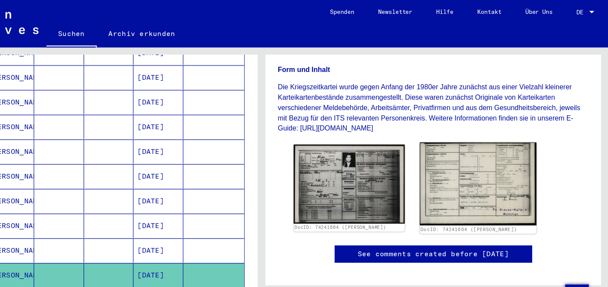
click at [493, 168] on img at bounding box center [494, 161] width 102 height 73
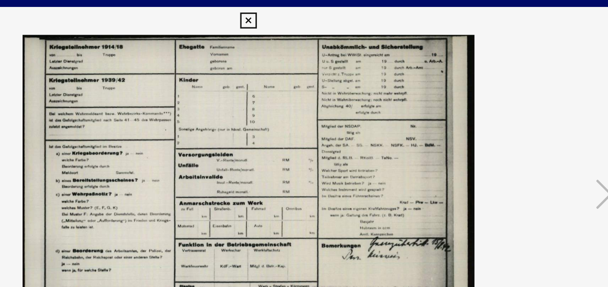
click at [305, 9] on icon at bounding box center [304, 13] width 10 height 10
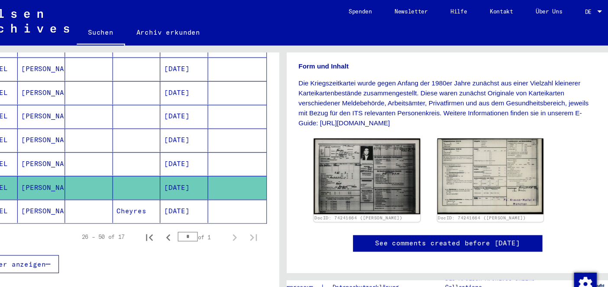
scroll to position [349, 0]
click at [143, 186] on mat-cell at bounding box center [127, 192] width 44 height 21
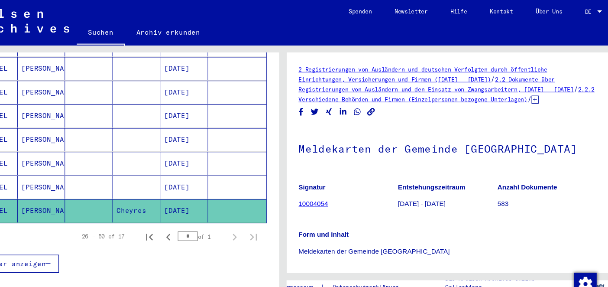
scroll to position [137, 0]
